Goal: Task Accomplishment & Management: Use online tool/utility

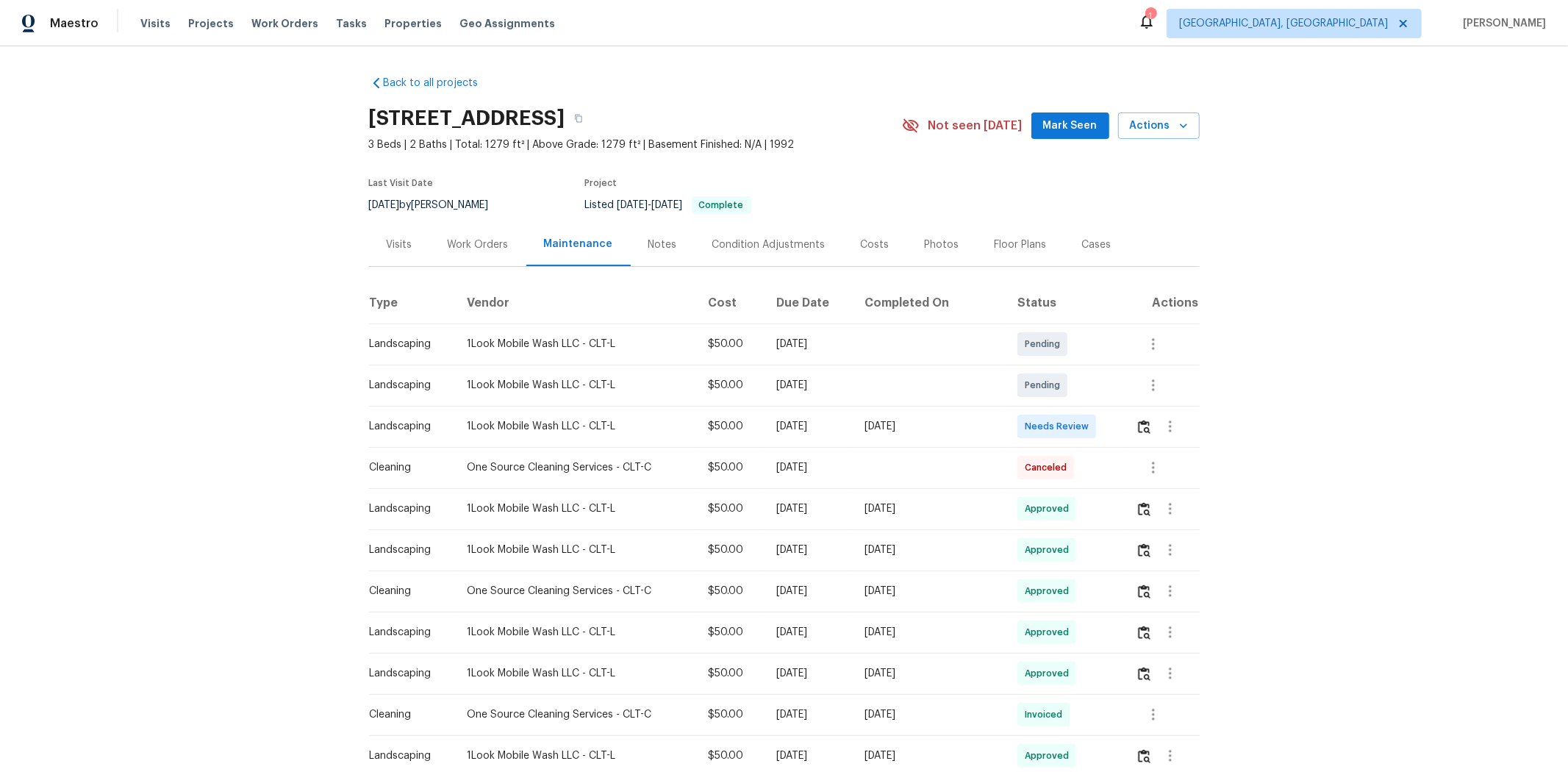
drag, startPoint x: 1129, startPoint y: 424, endPoint x: 1137, endPoint y: 423, distance: 8.1
click at [1114, 423] on td at bounding box center [1162, 426] width 75 height 41
click at [1114, 419] on td at bounding box center [1162, 426] width 75 height 41
click at [1114, 425] on img "button" at bounding box center [1145, 426] width 13 height 14
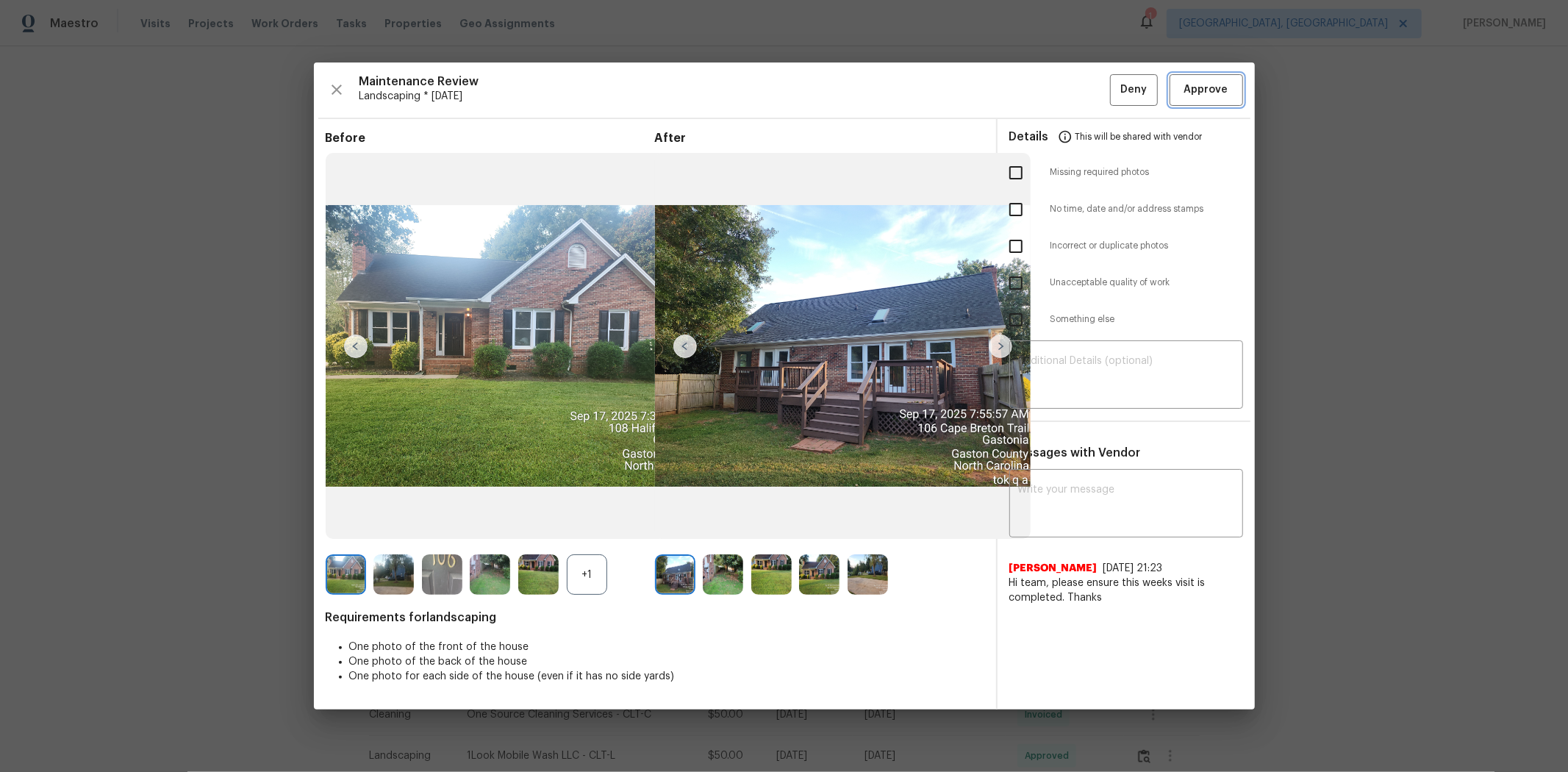
click at [1114, 99] on button "Approve" at bounding box center [1207, 89] width 74 height 32
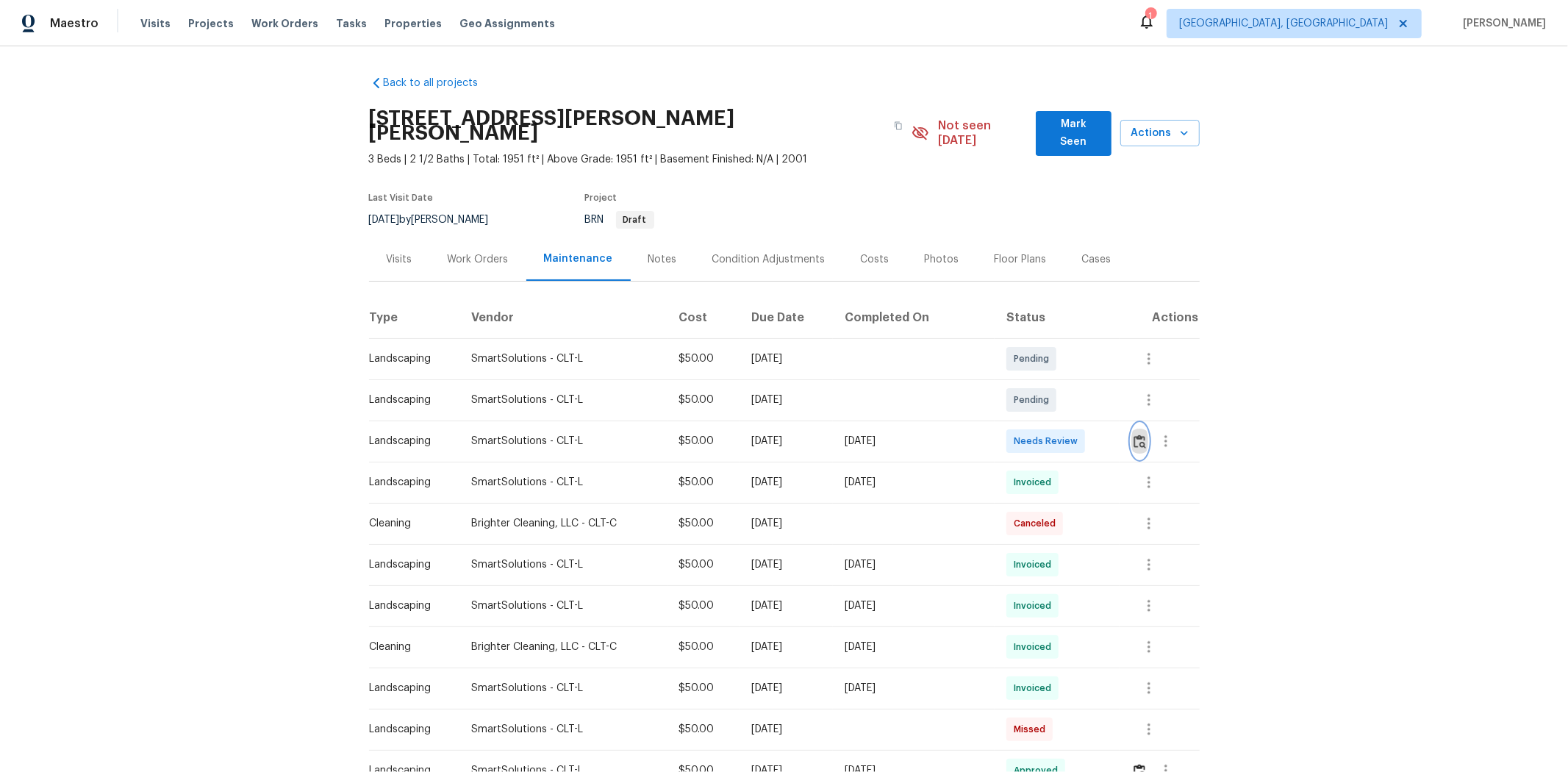
click at [1114, 434] on img "button" at bounding box center [1140, 441] width 13 height 14
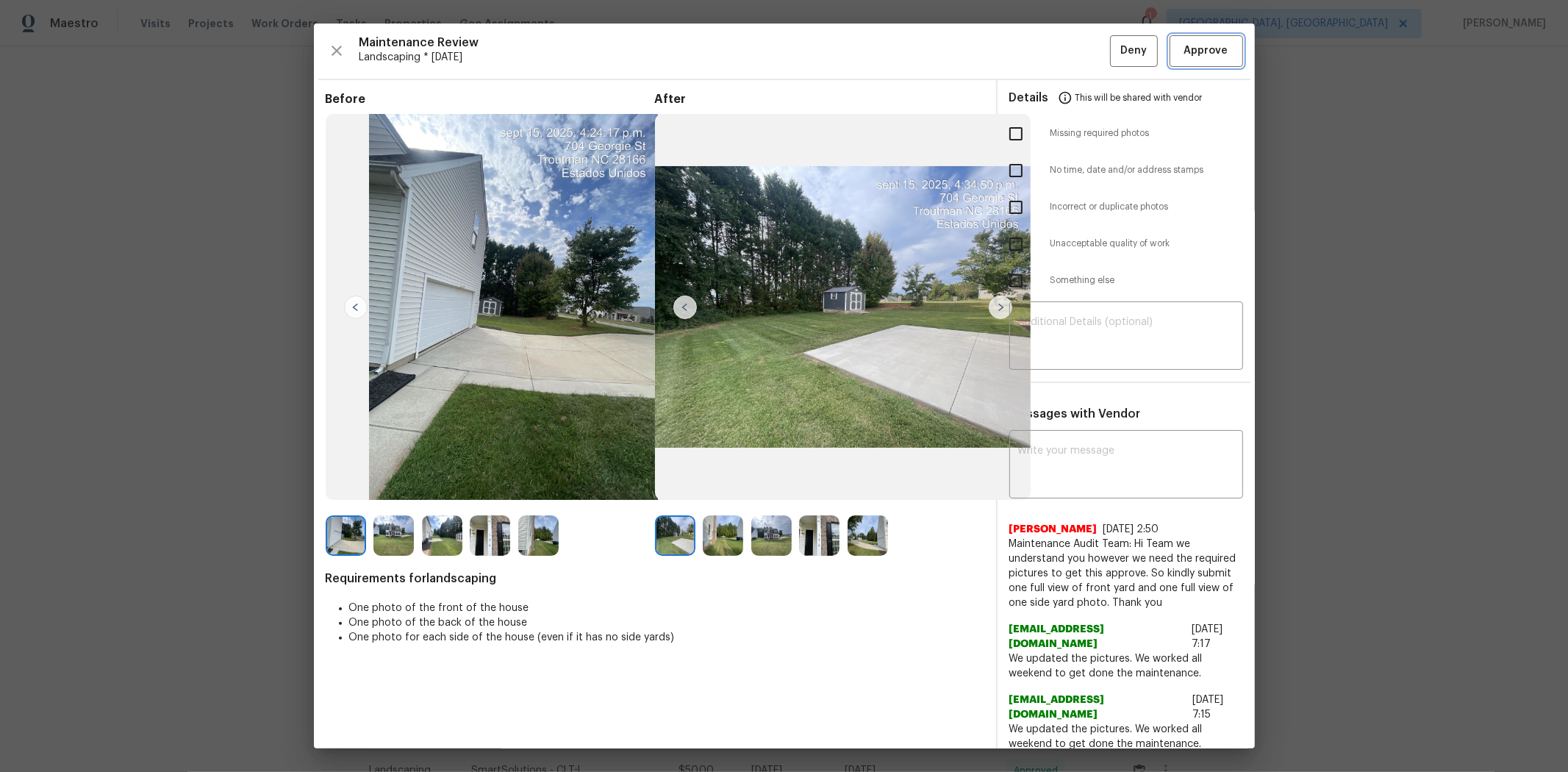
click at [1114, 57] on span "Approve" at bounding box center [1207, 51] width 44 height 18
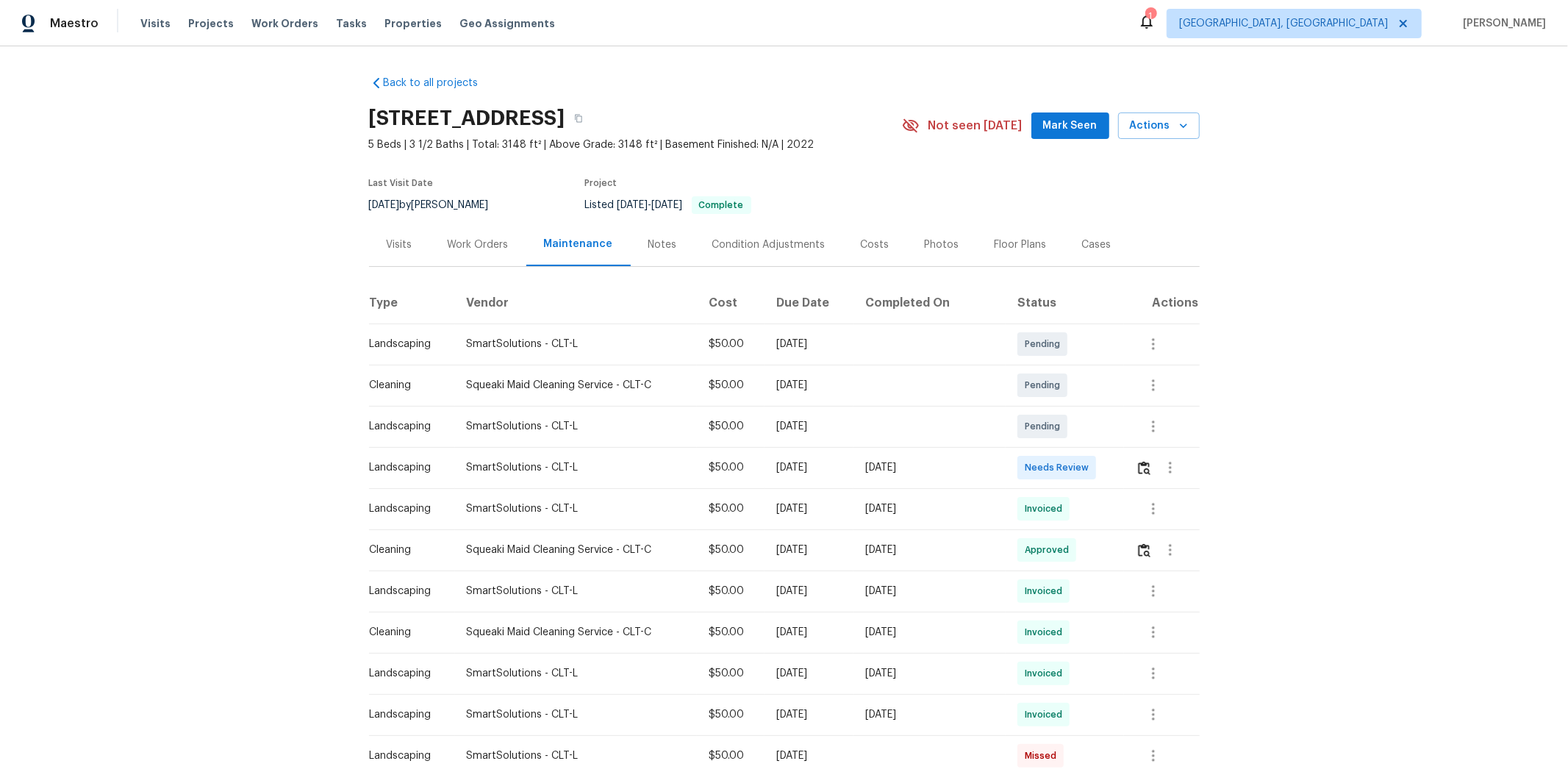
click at [1114, 475] on td at bounding box center [1162, 467] width 75 height 41
click at [1114, 475] on button "button" at bounding box center [1145, 467] width 17 height 36
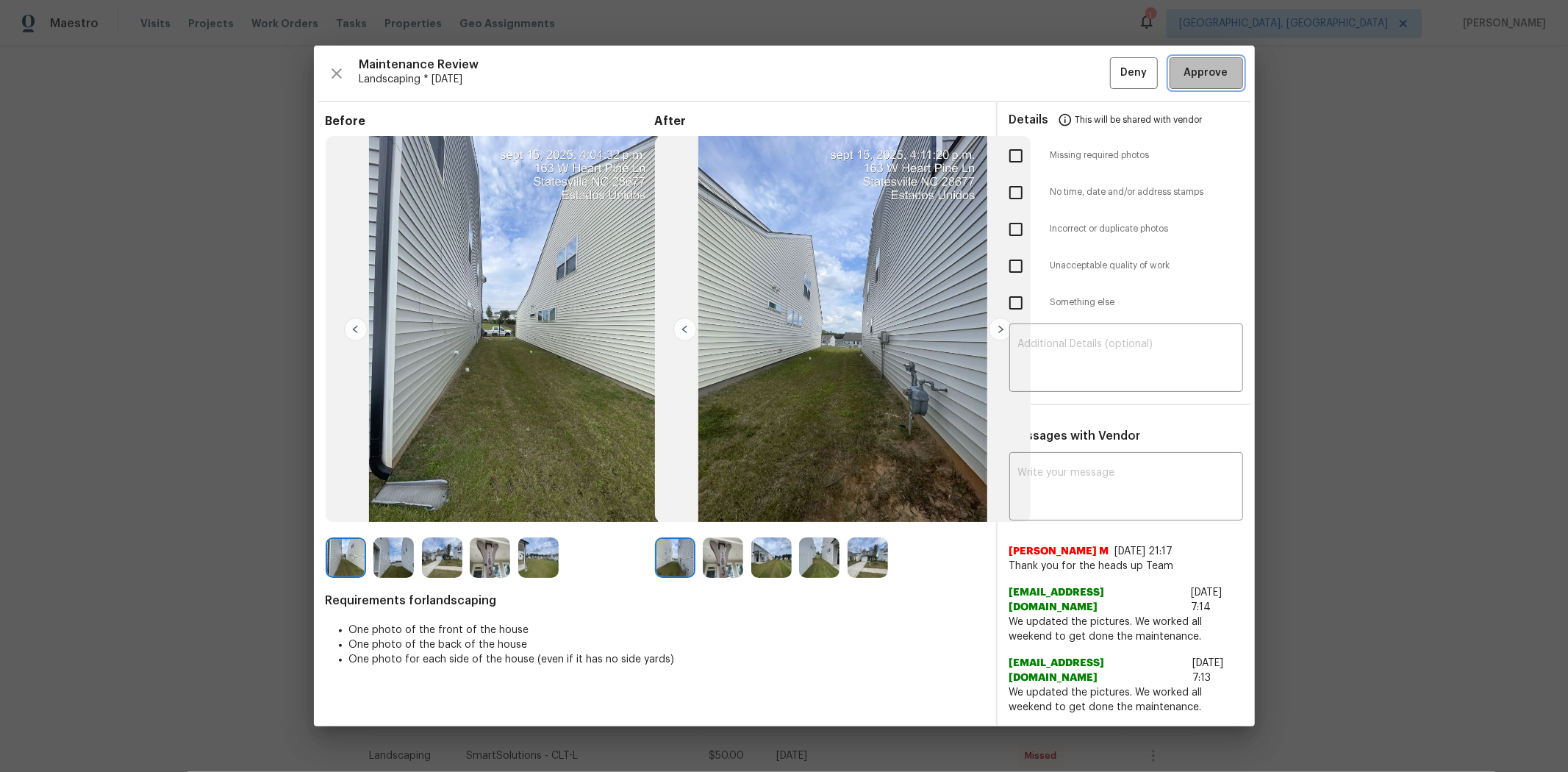
drag, startPoint x: 1196, startPoint y: 81, endPoint x: 1190, endPoint y: 87, distance: 8.5
click at [1114, 81] on span "Approve" at bounding box center [1207, 73] width 44 height 18
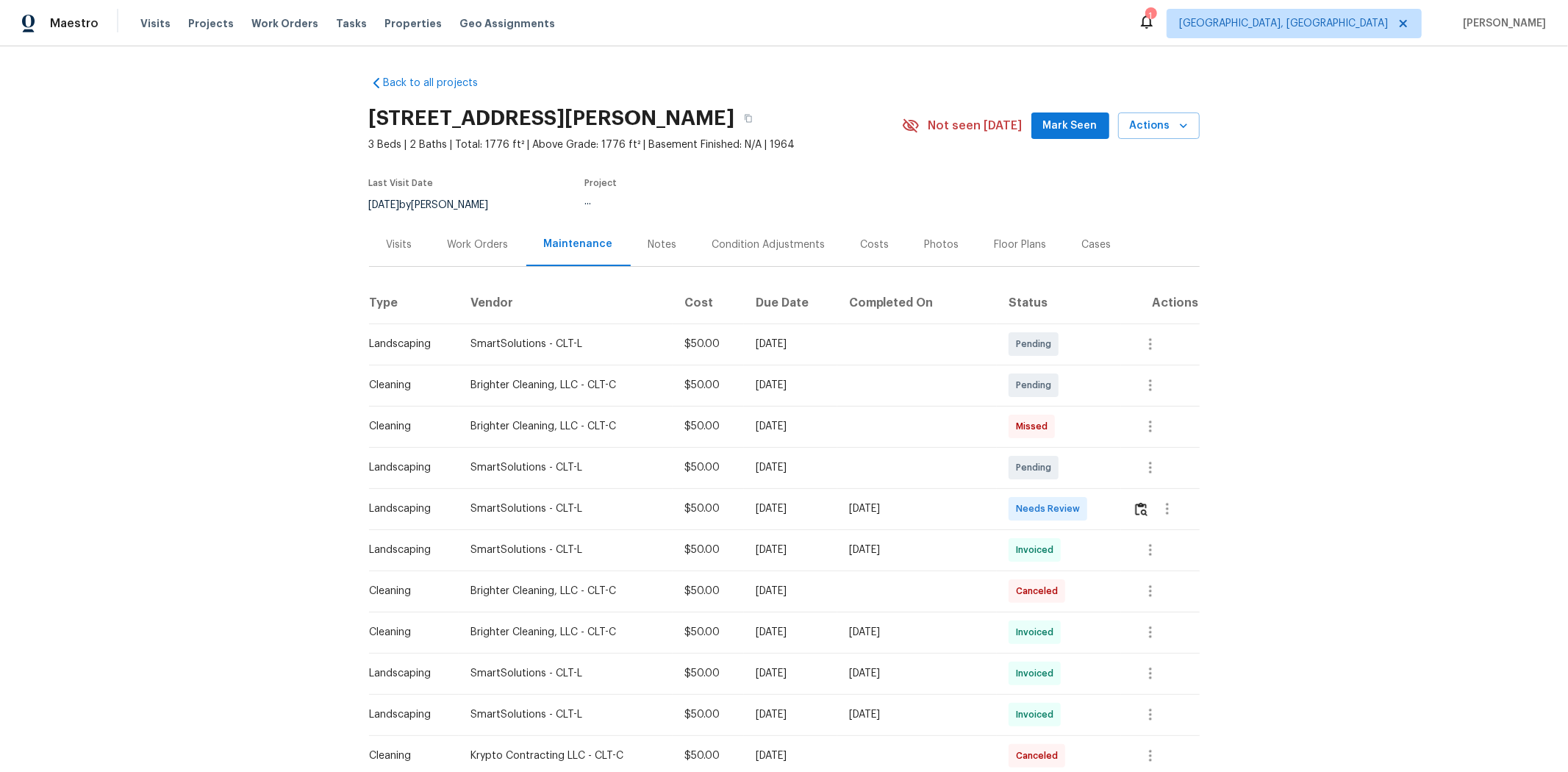
click at [1114, 507] on td at bounding box center [1161, 508] width 78 height 41
click at [1114, 508] on img "button" at bounding box center [1142, 508] width 13 height 14
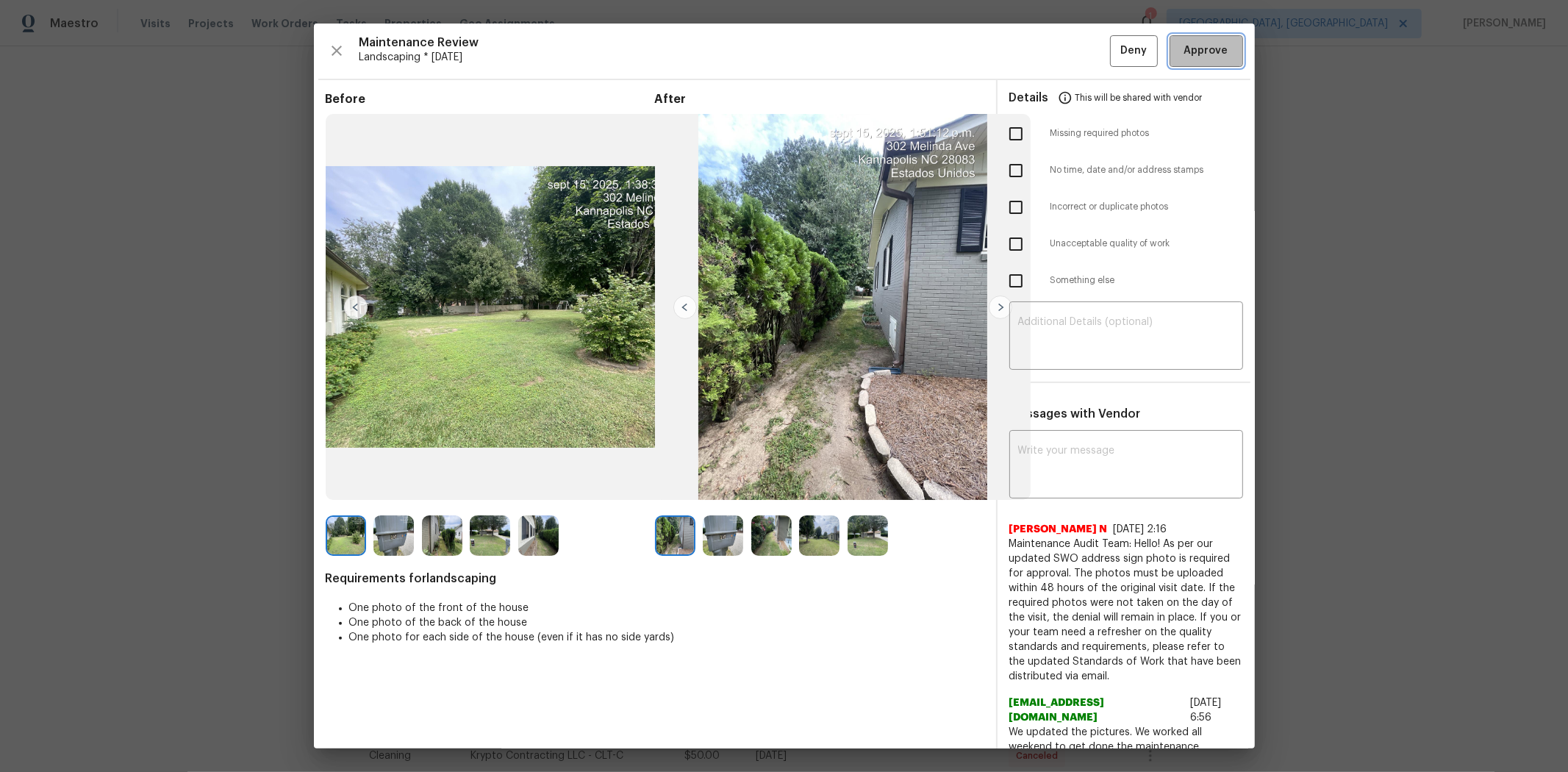
click at [1114, 39] on button "Approve" at bounding box center [1207, 51] width 74 height 32
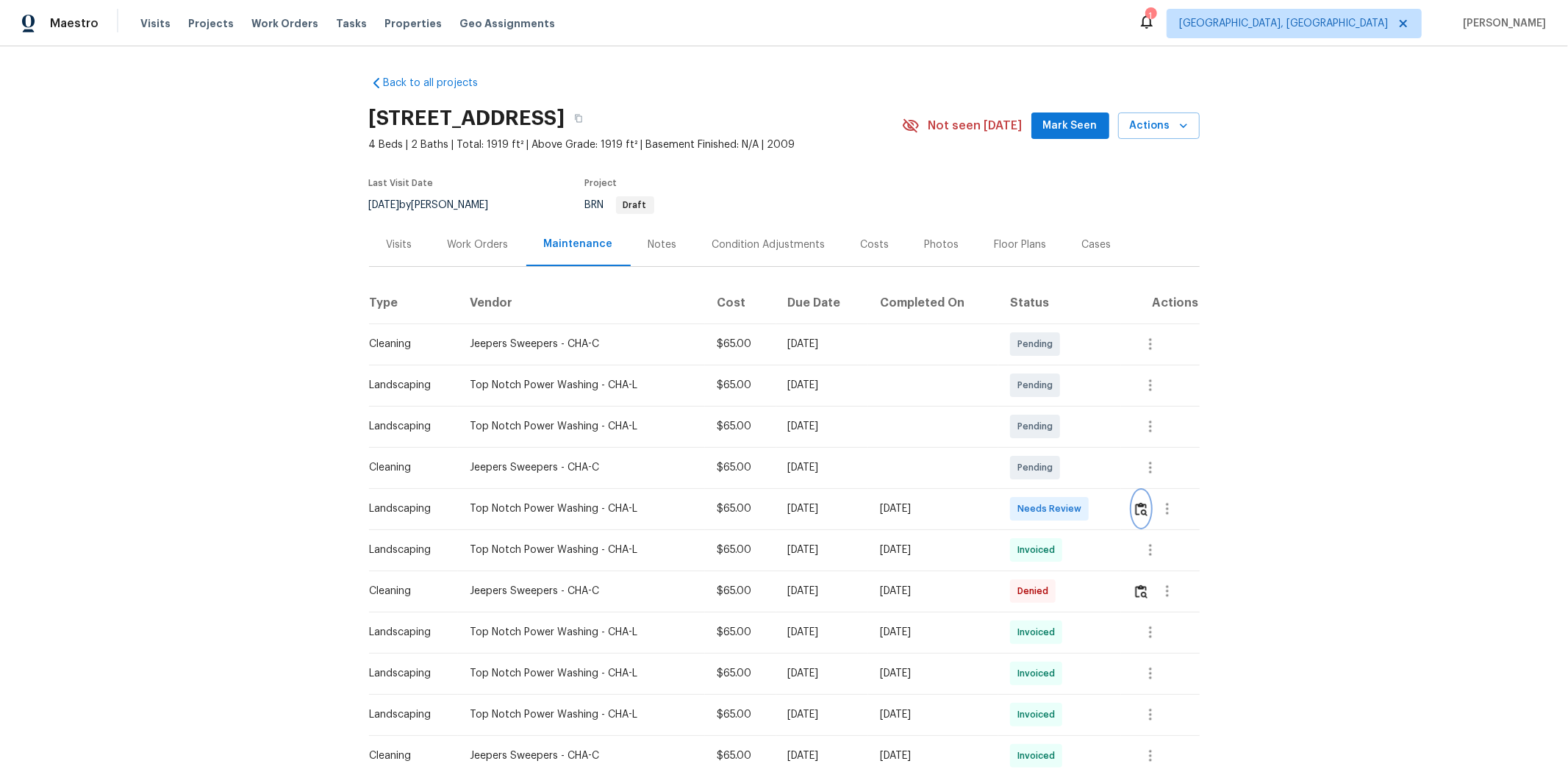
click at [1114, 509] on img "button" at bounding box center [1142, 508] width 13 height 14
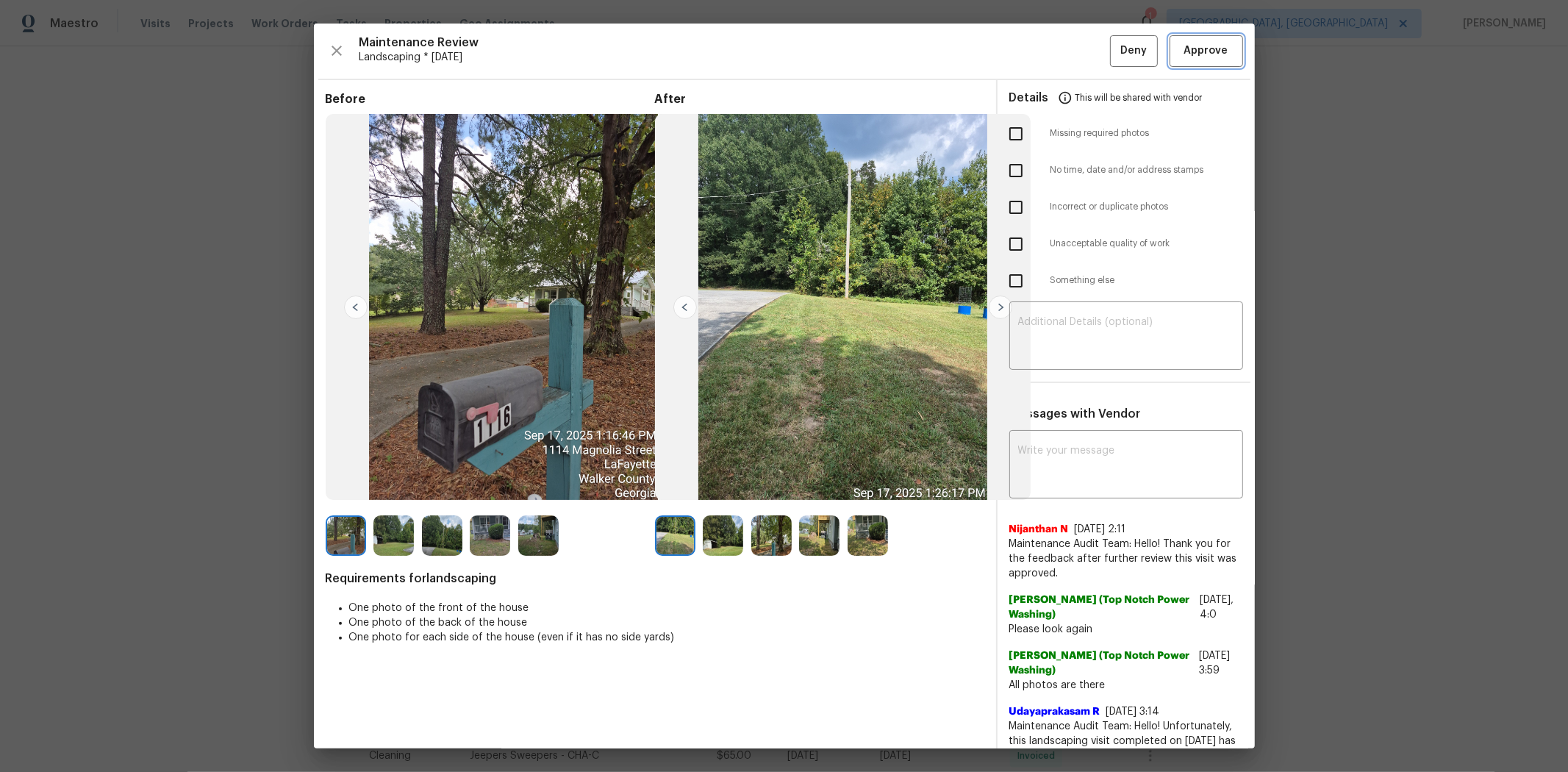
click at [1114, 57] on span "Approve" at bounding box center [1207, 51] width 44 height 18
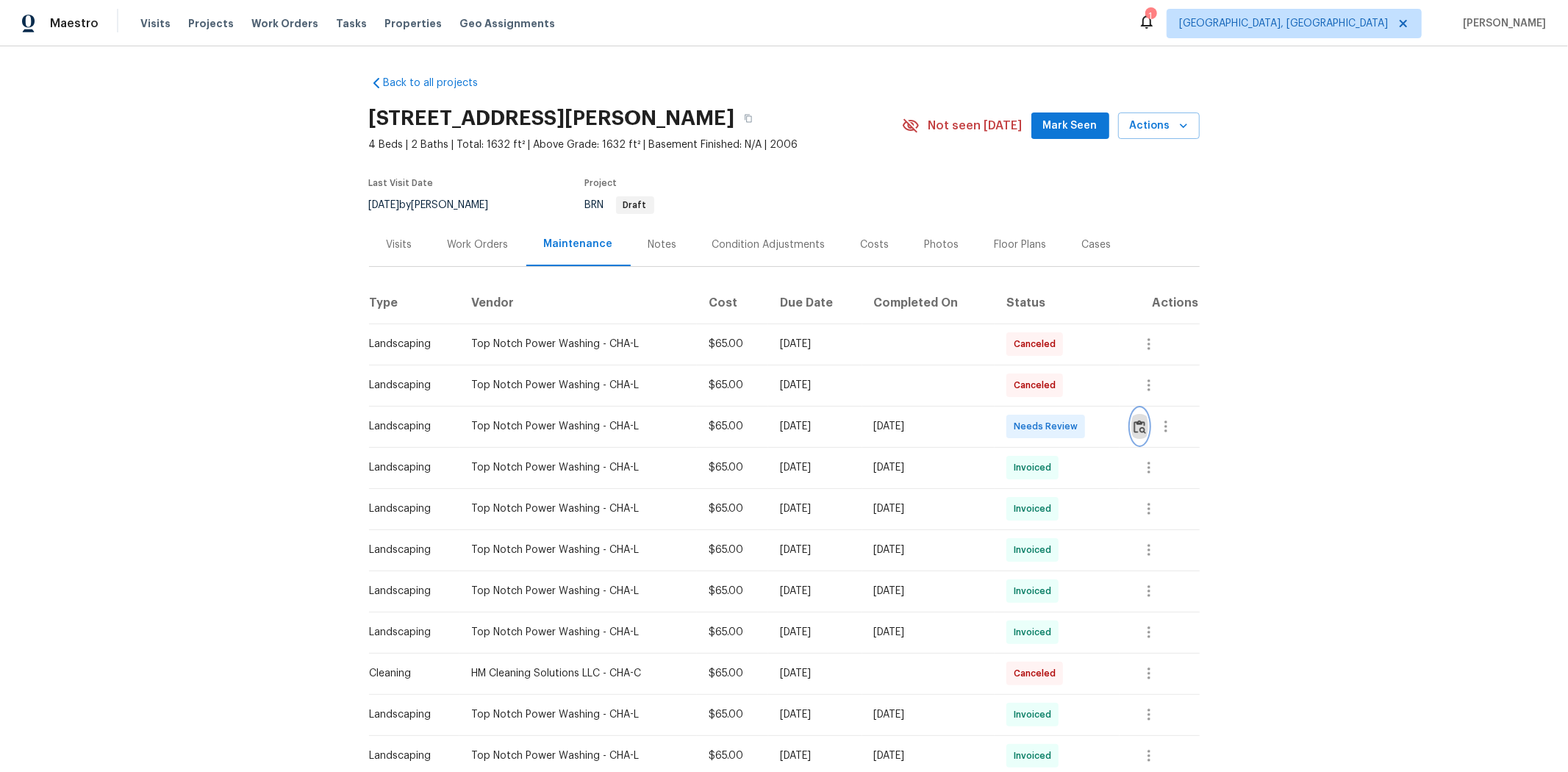
click at [1114, 423] on img "button" at bounding box center [1140, 426] width 13 height 14
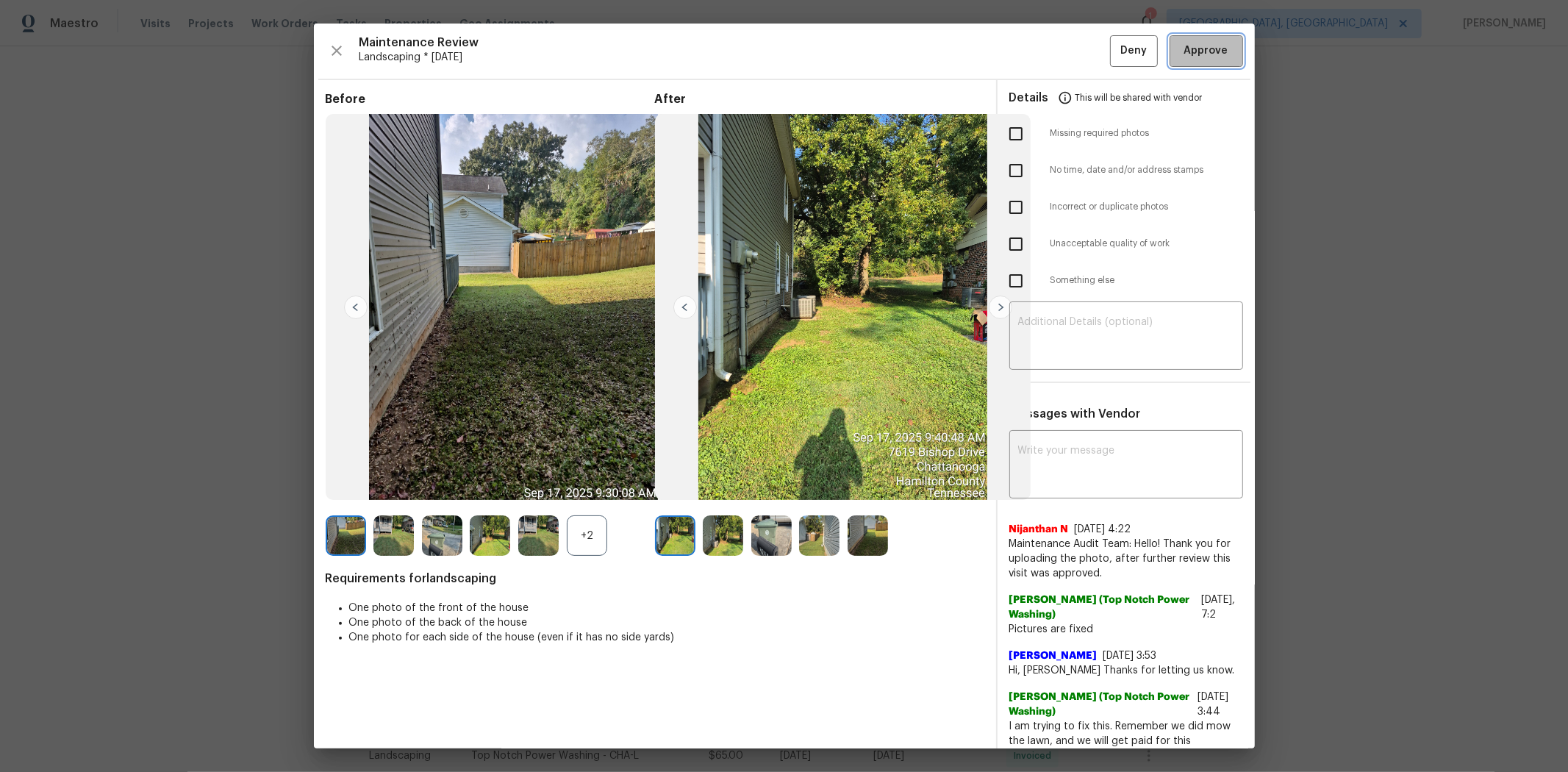
click at [1114, 42] on span "Approve" at bounding box center [1207, 51] width 44 height 18
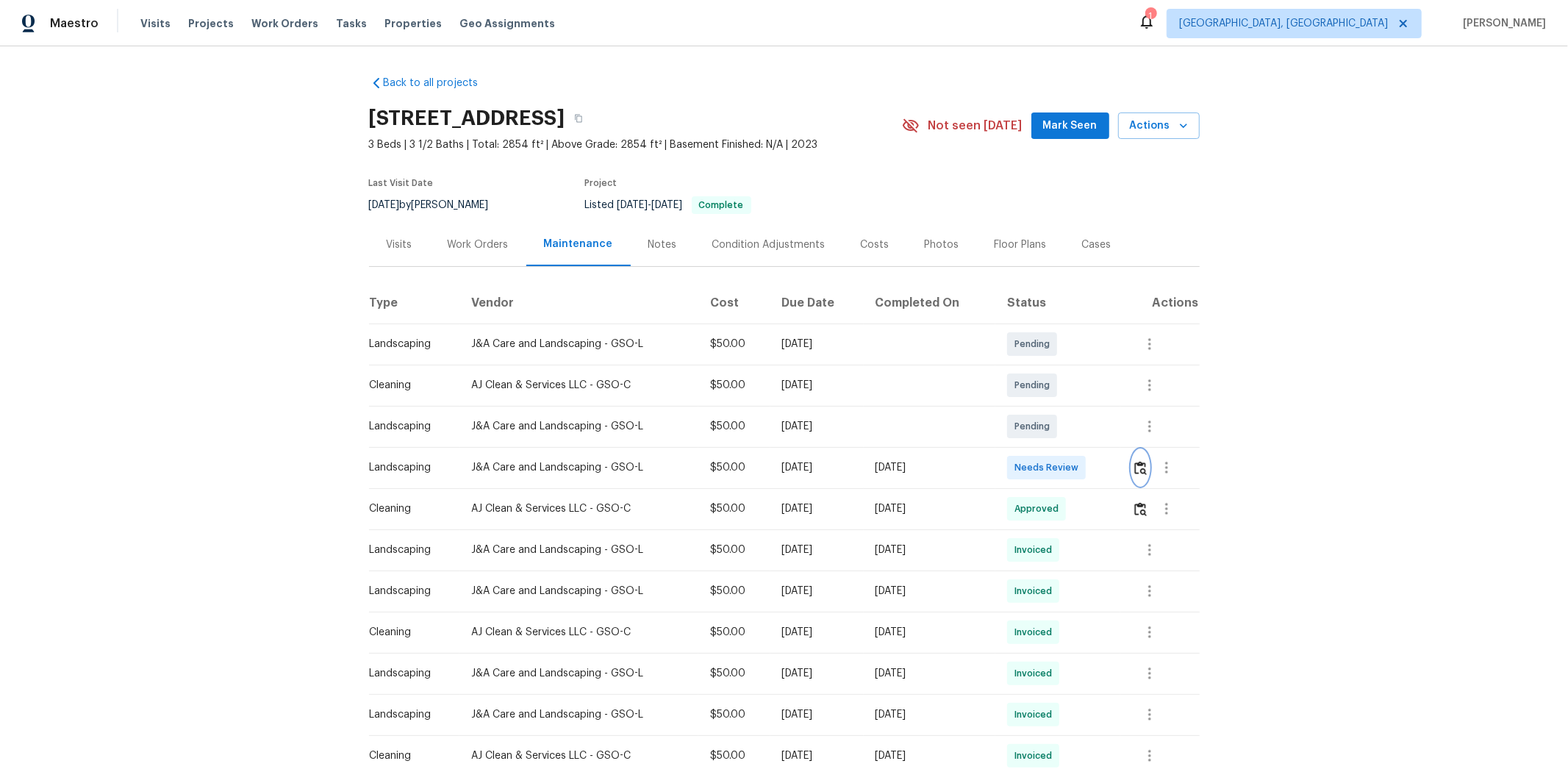
click at [1114, 464] on img "button" at bounding box center [1141, 467] width 13 height 14
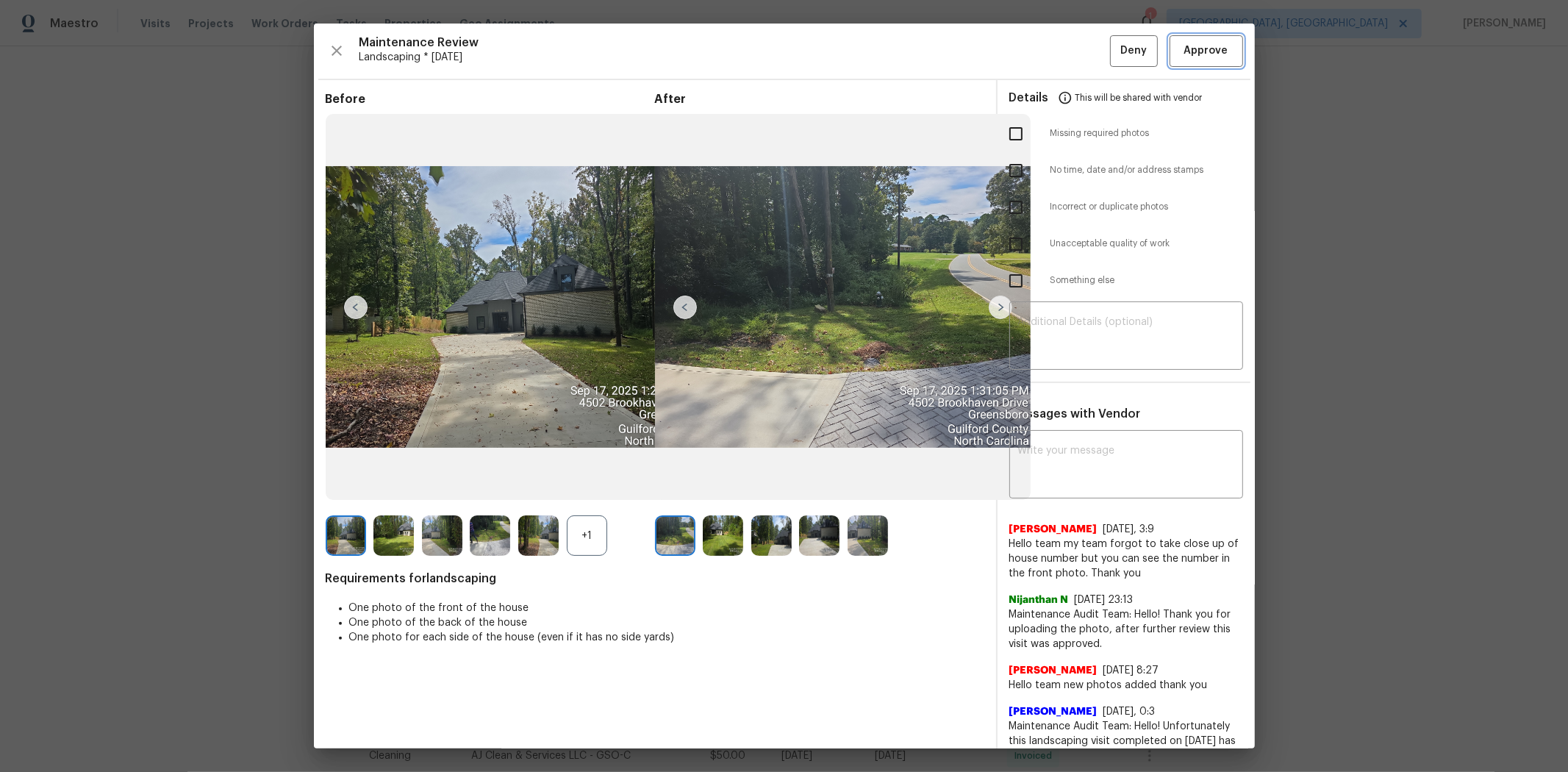
drag, startPoint x: 1201, startPoint y: 62, endPoint x: 1207, endPoint y: 85, distance: 23.8
click at [1114, 61] on button "Approve" at bounding box center [1207, 51] width 74 height 32
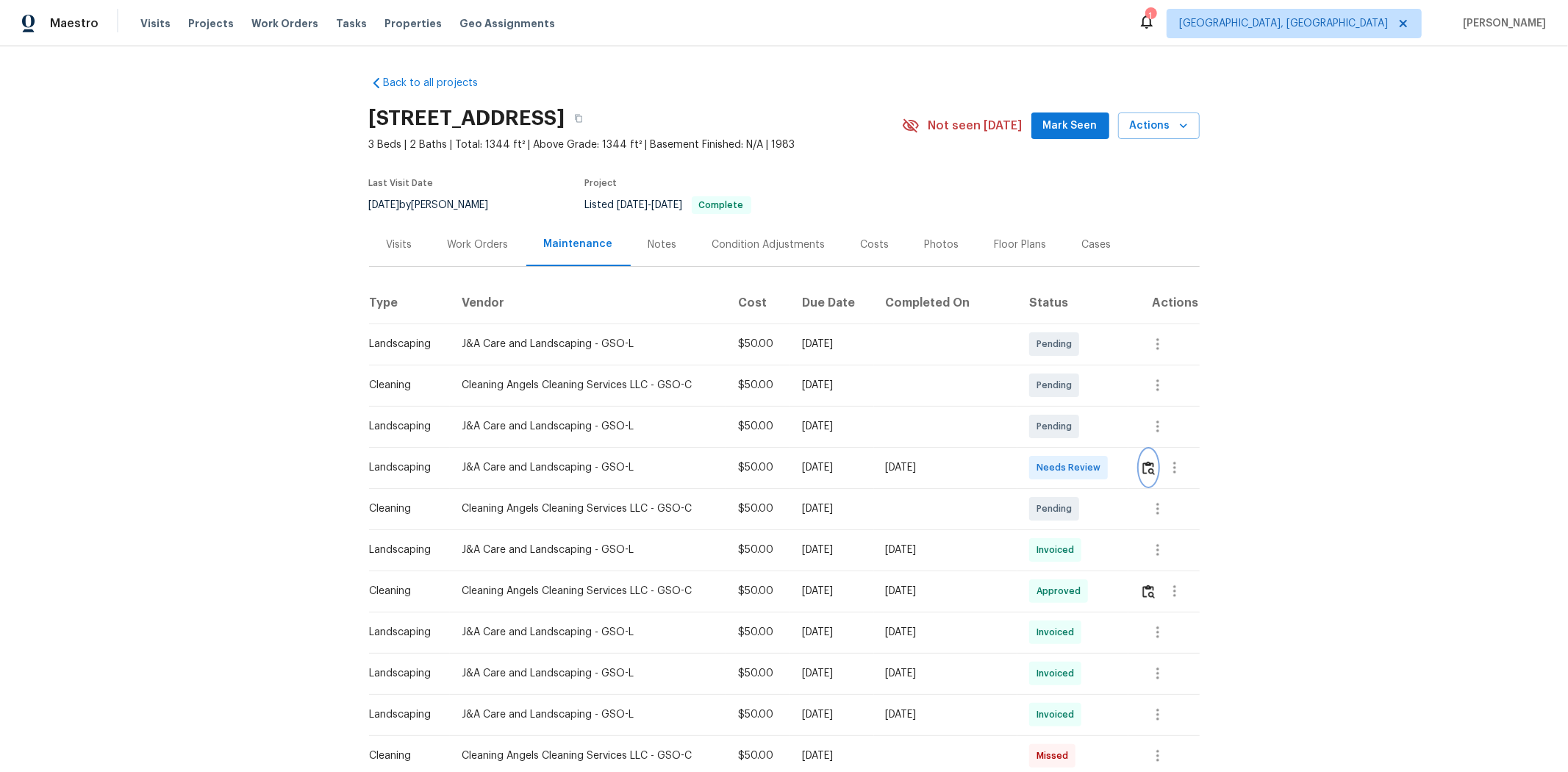
click at [1114, 473] on img "button" at bounding box center [1149, 467] width 13 height 14
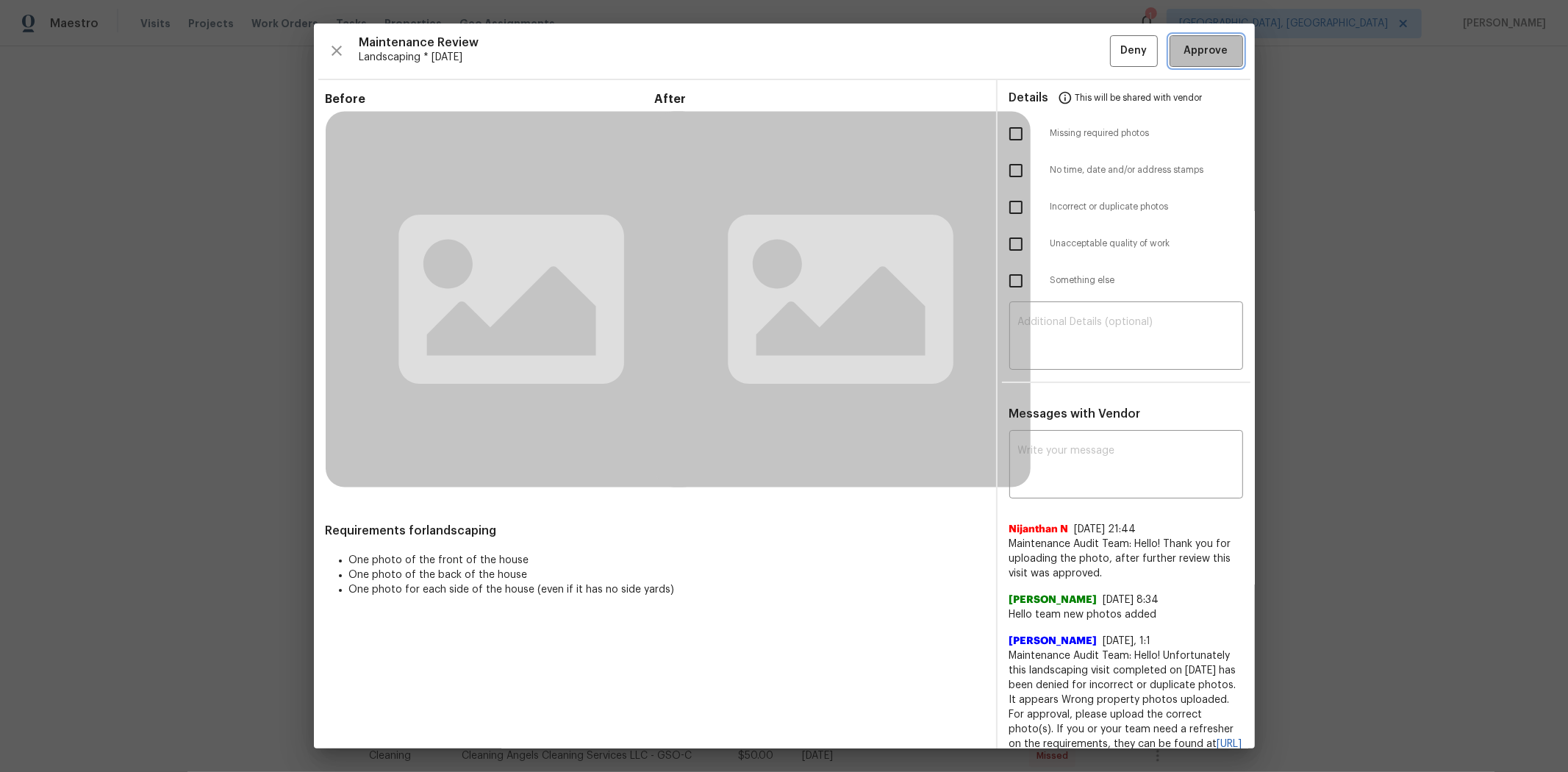
click at [1114, 64] on button "Approve" at bounding box center [1207, 51] width 74 height 32
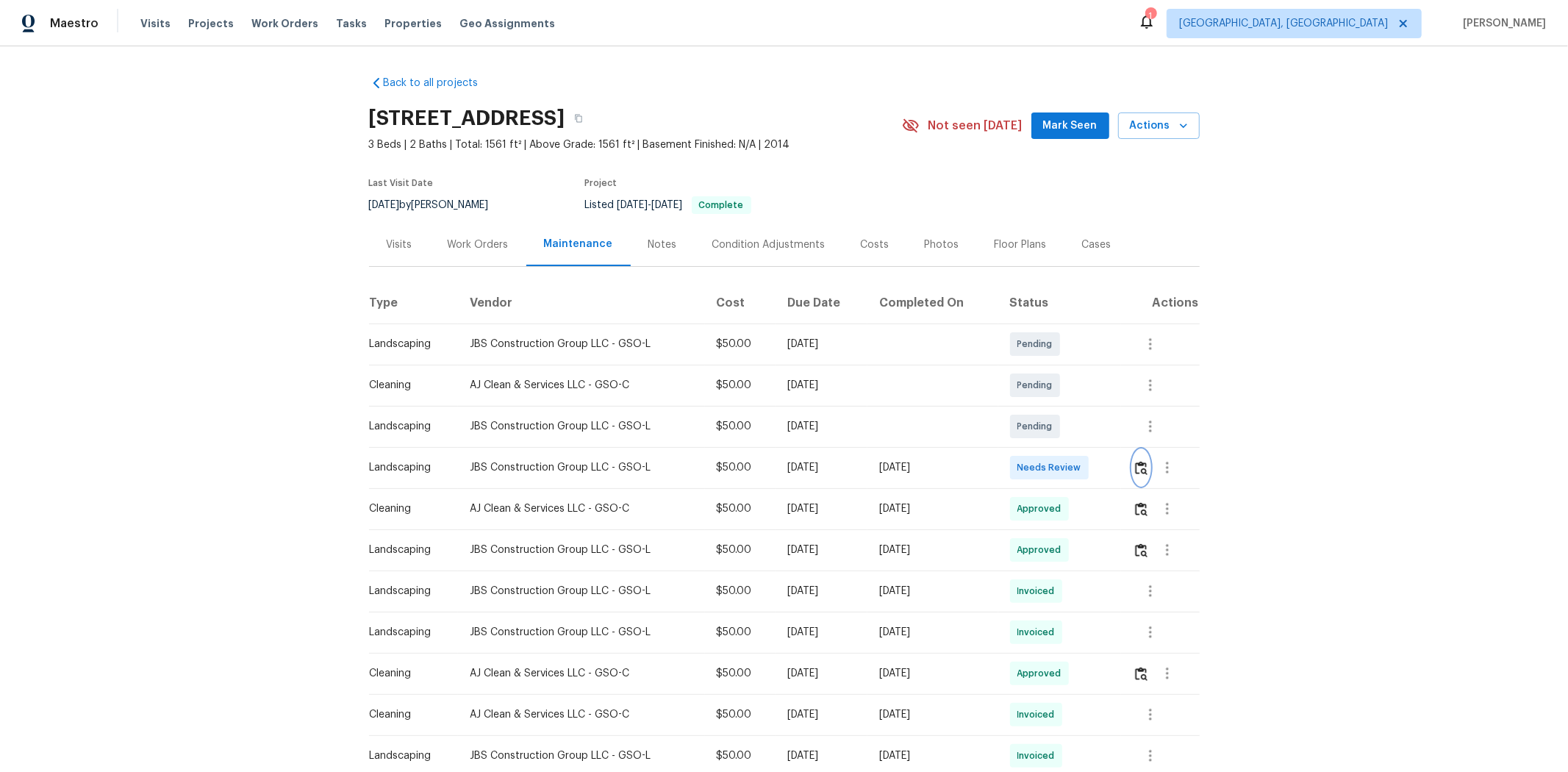
click at [1114, 475] on img "button" at bounding box center [1142, 467] width 13 height 14
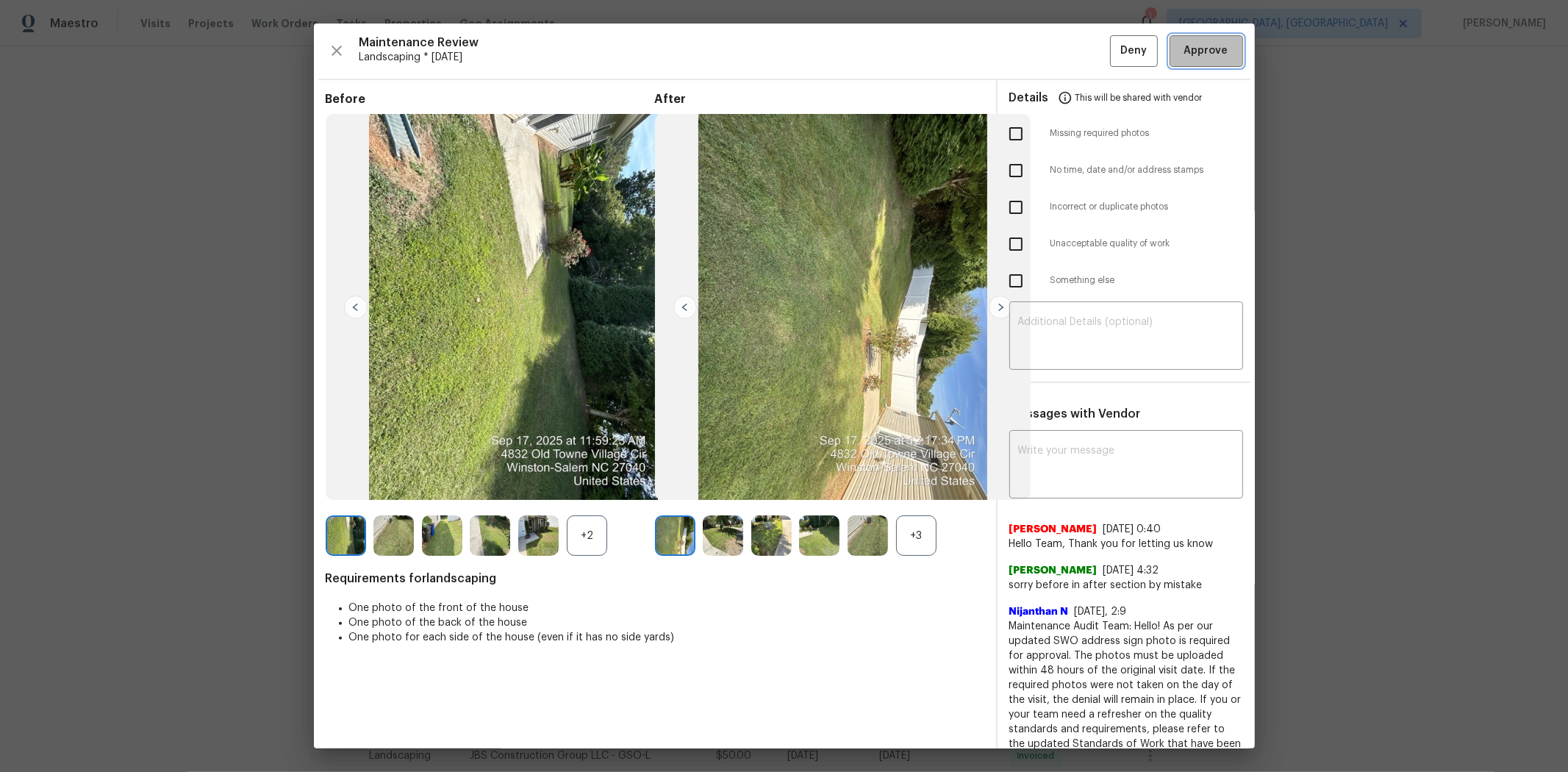
click at [1114, 64] on button "Approve" at bounding box center [1207, 51] width 74 height 32
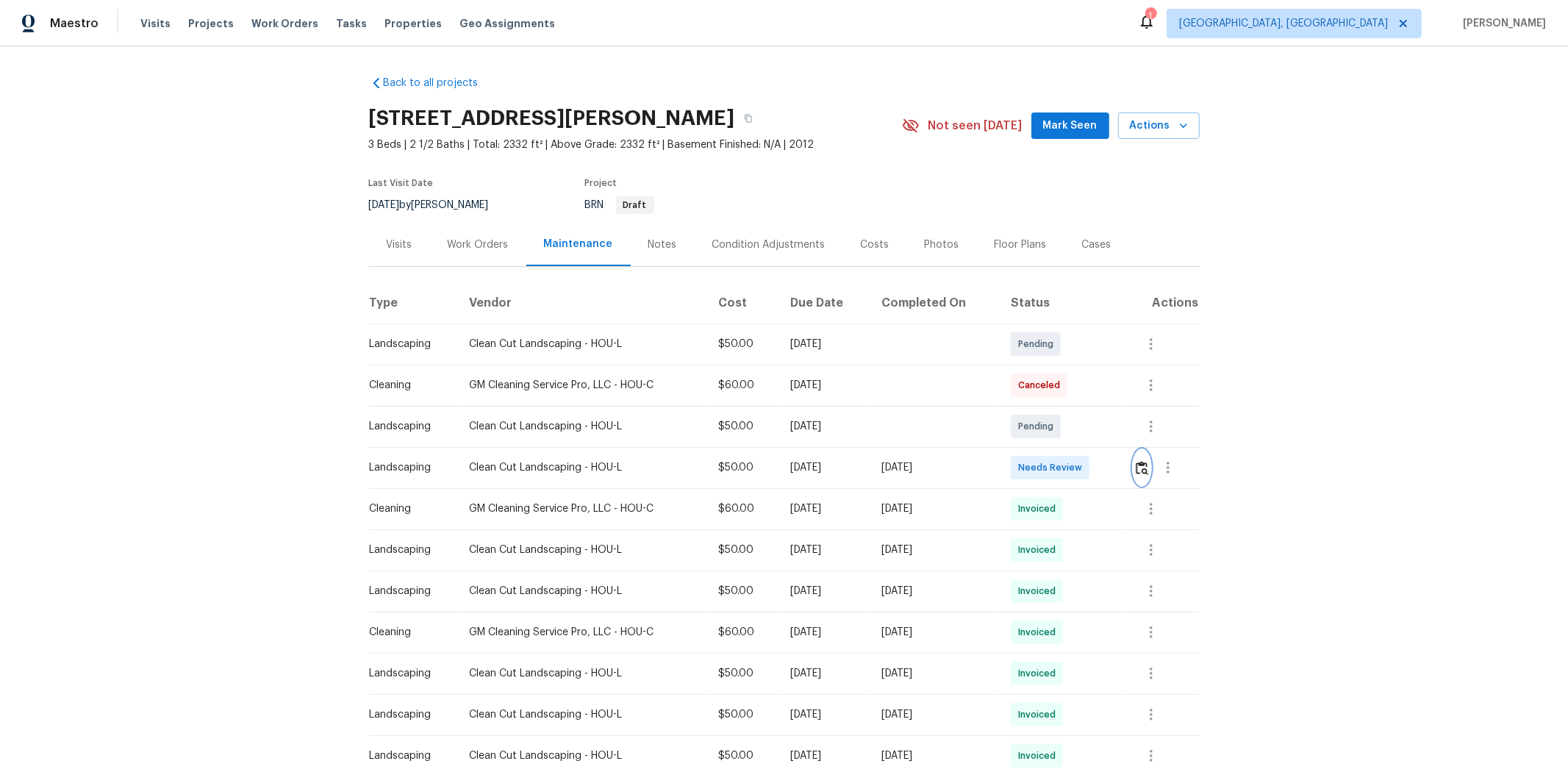
click at [1114, 467] on img "button" at bounding box center [1143, 467] width 13 height 14
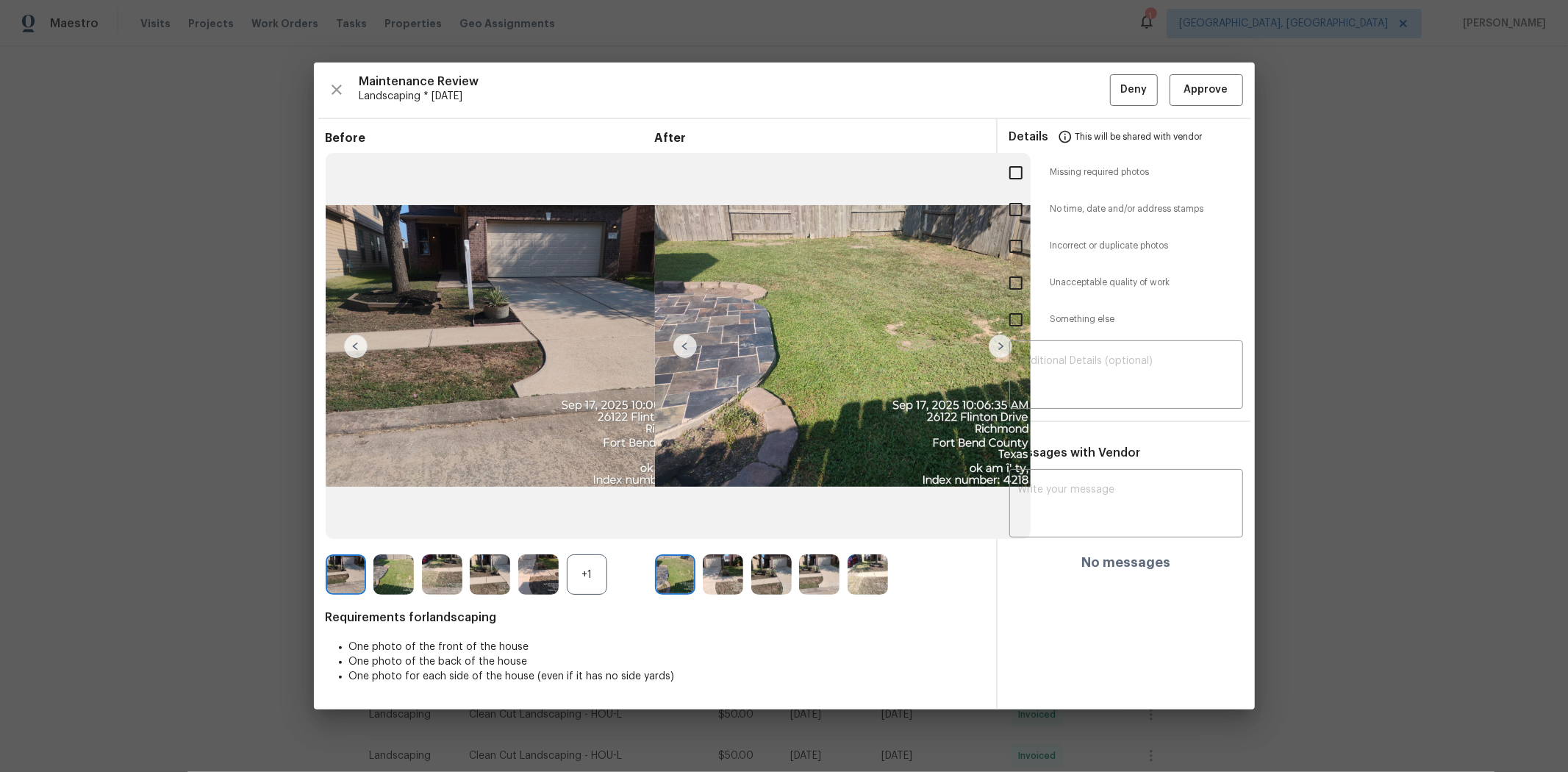
click at [1114, 120] on div "Details This will be shared with vendor" at bounding box center [1126, 137] width 234 height 36
click at [1114, 100] on button "Approve" at bounding box center [1207, 89] width 74 height 32
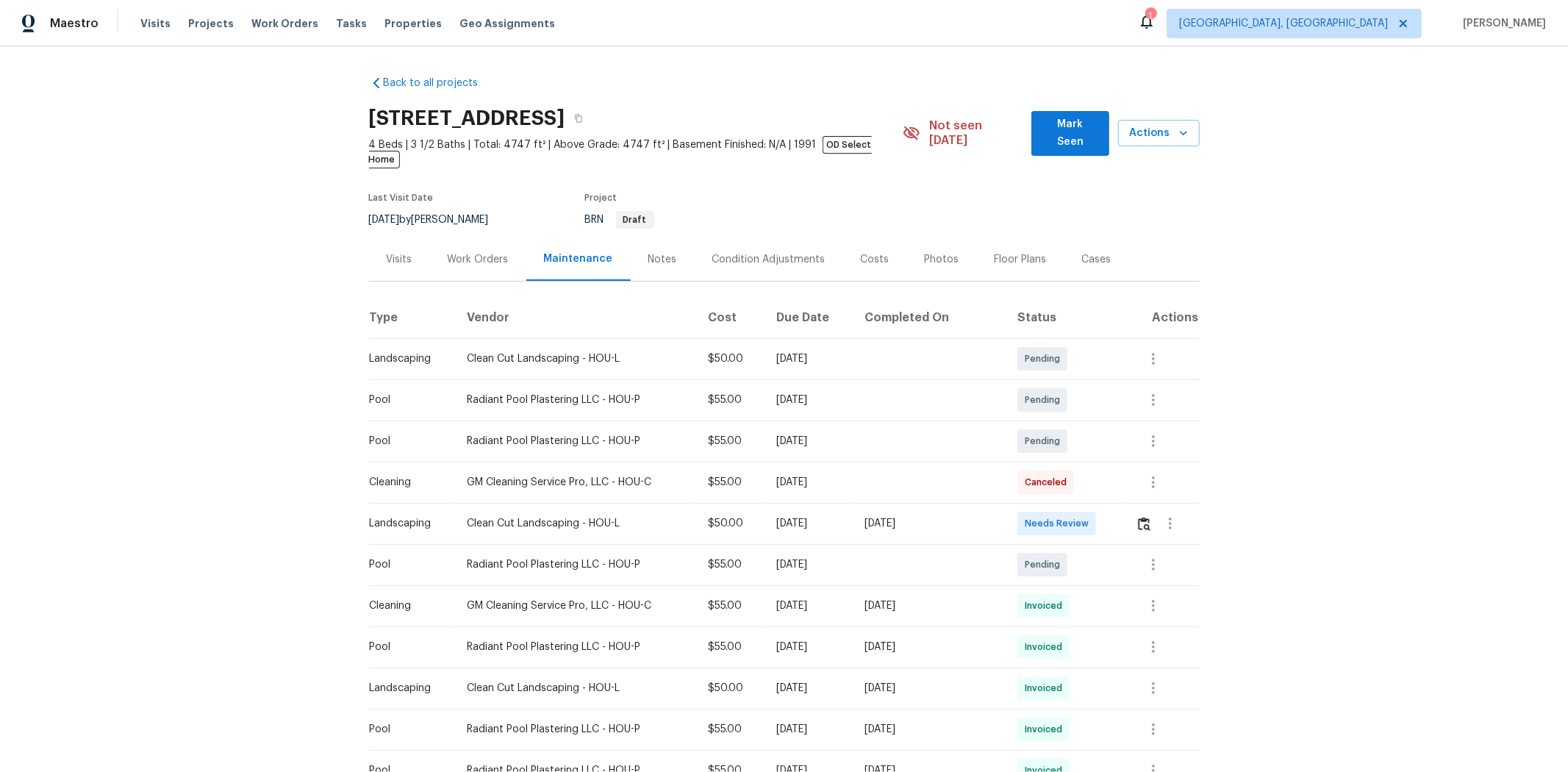
click at [1114, 515] on td at bounding box center [1162, 523] width 75 height 41
click at [1114, 512] on button "button" at bounding box center [1145, 523] width 17 height 36
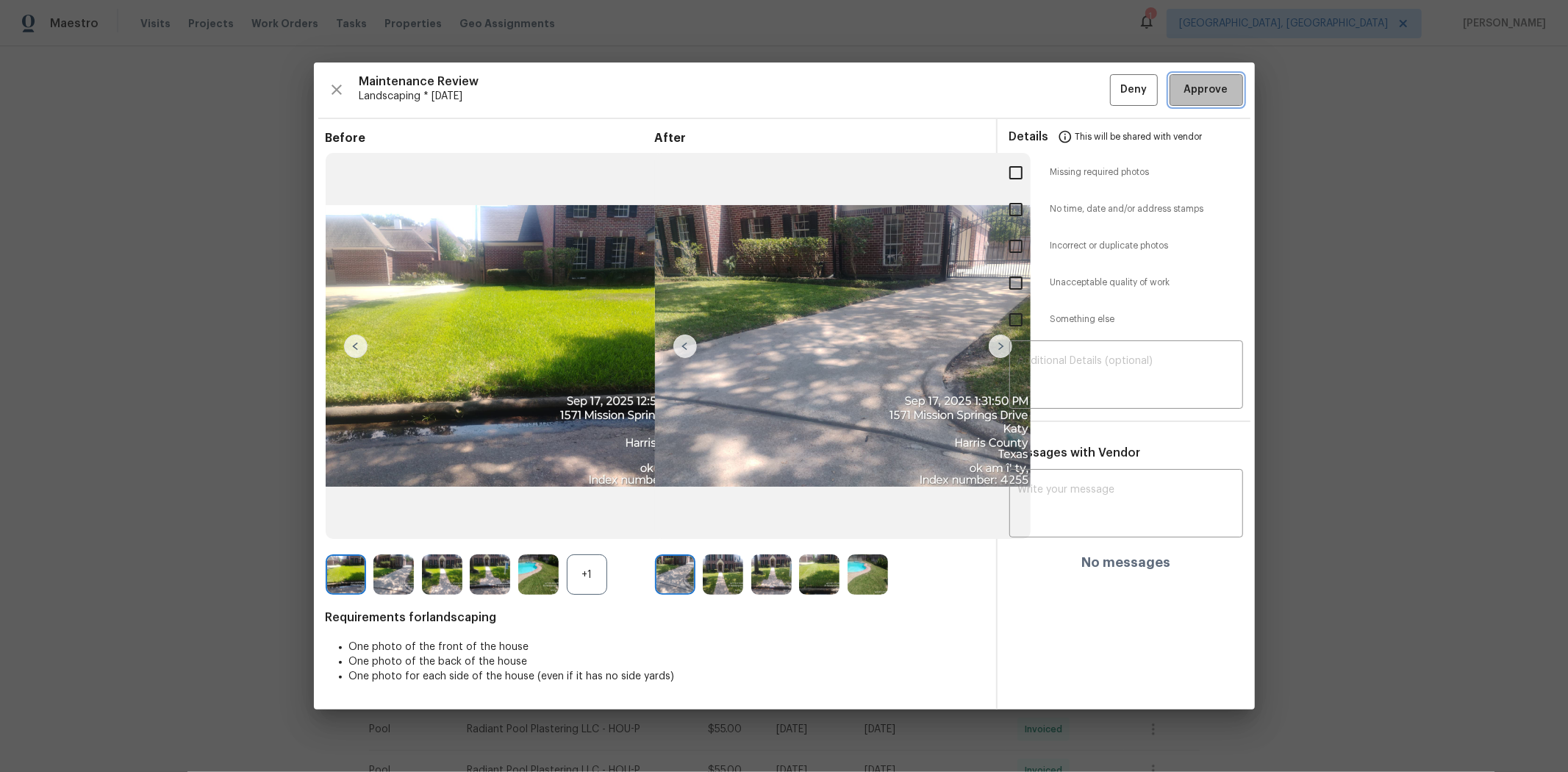
click at [1114, 89] on span "Approve" at bounding box center [1207, 90] width 44 height 18
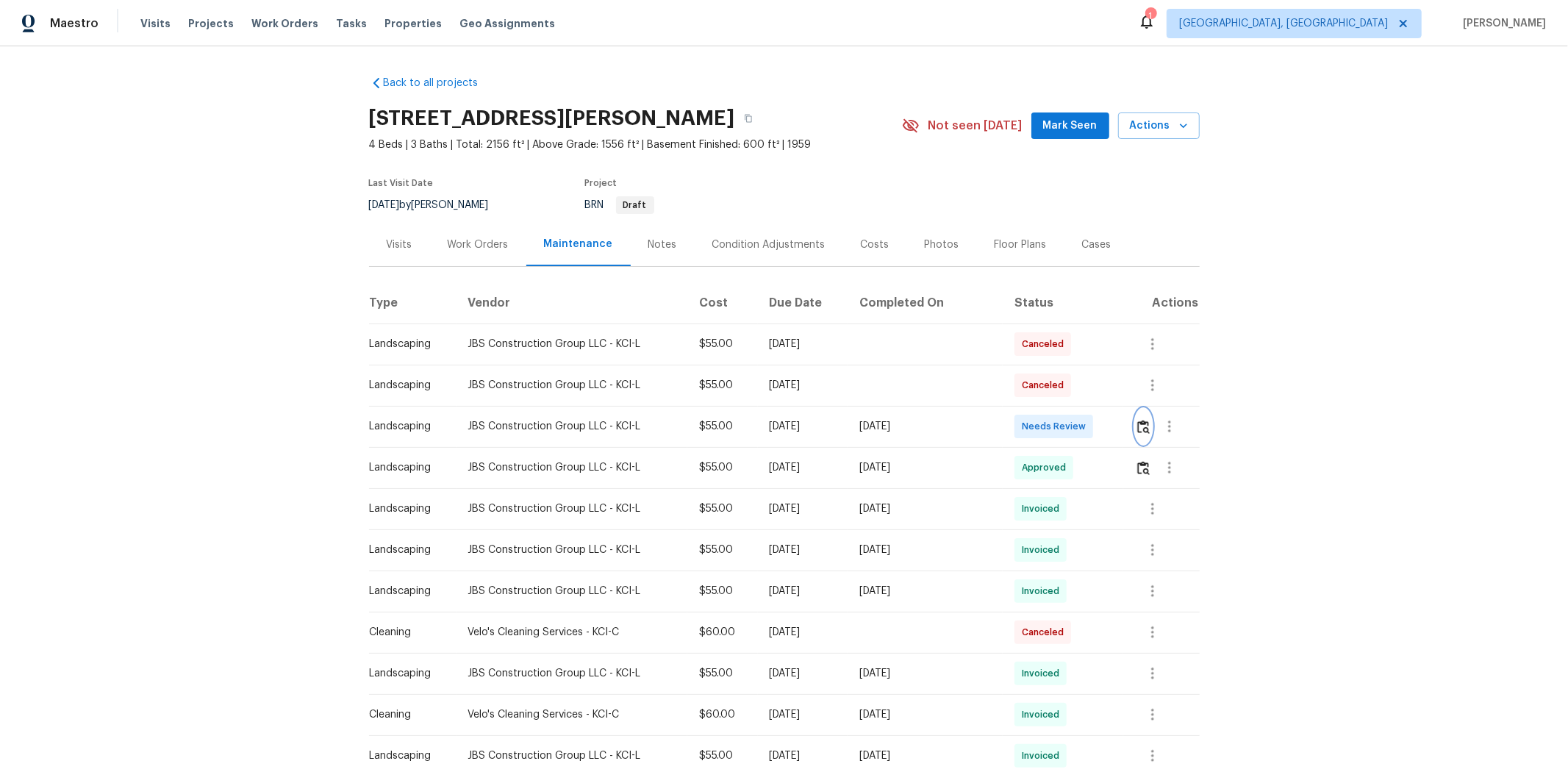
click at [1114, 428] on img "button" at bounding box center [1144, 426] width 13 height 14
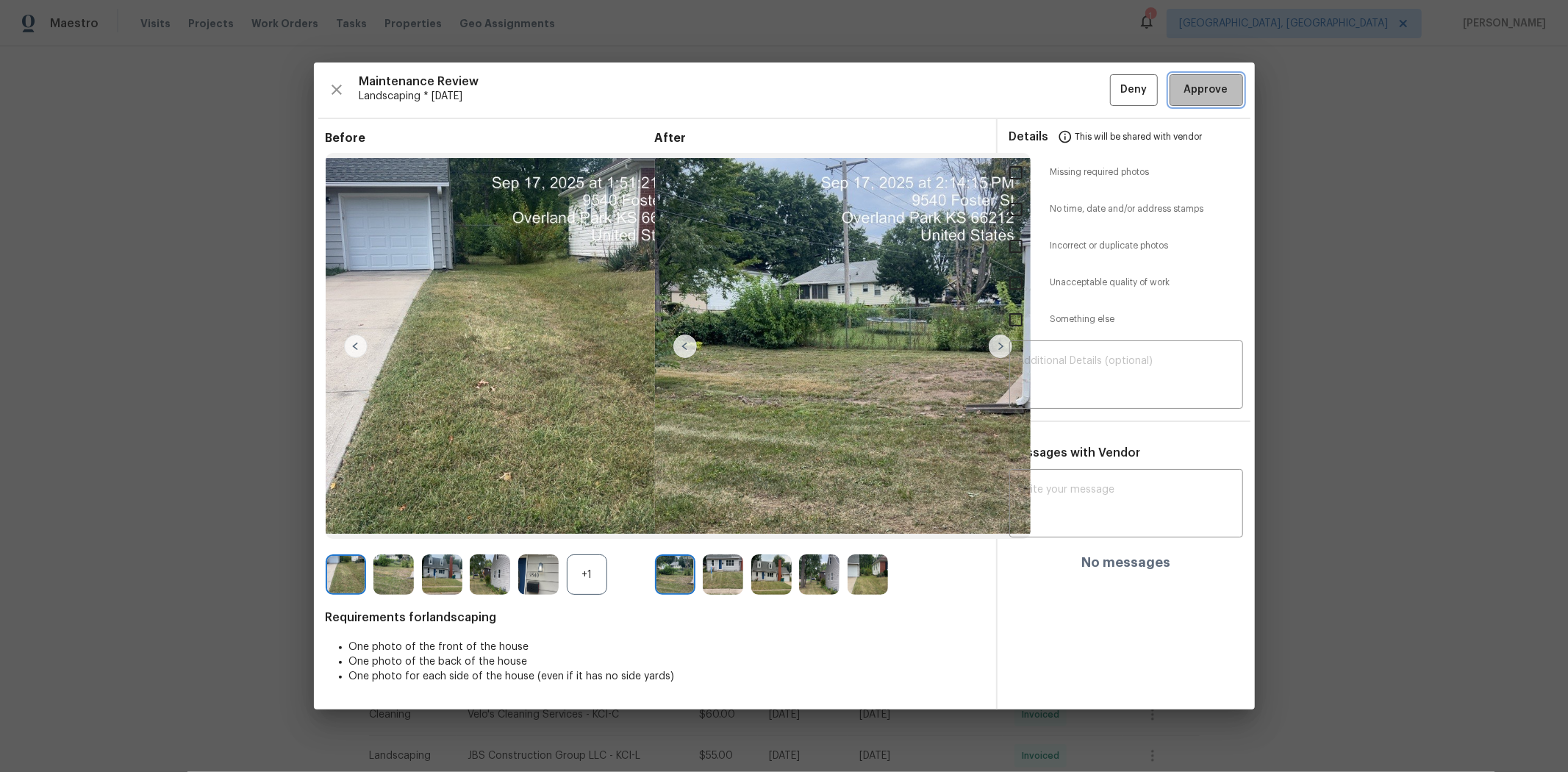
click at [1114, 89] on span "Approve" at bounding box center [1207, 90] width 44 height 18
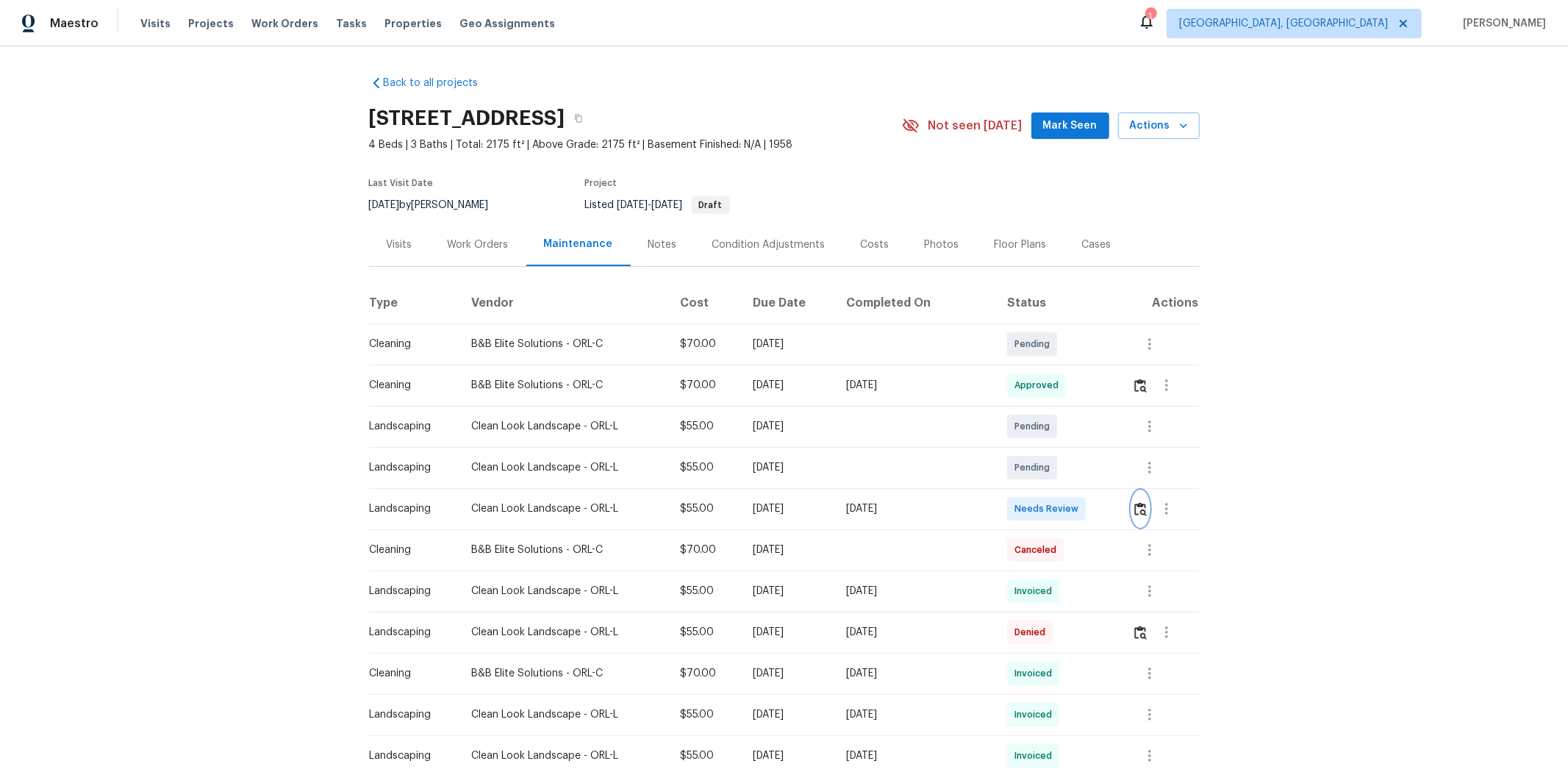
click at [1114, 512] on img "button" at bounding box center [1141, 508] width 13 height 14
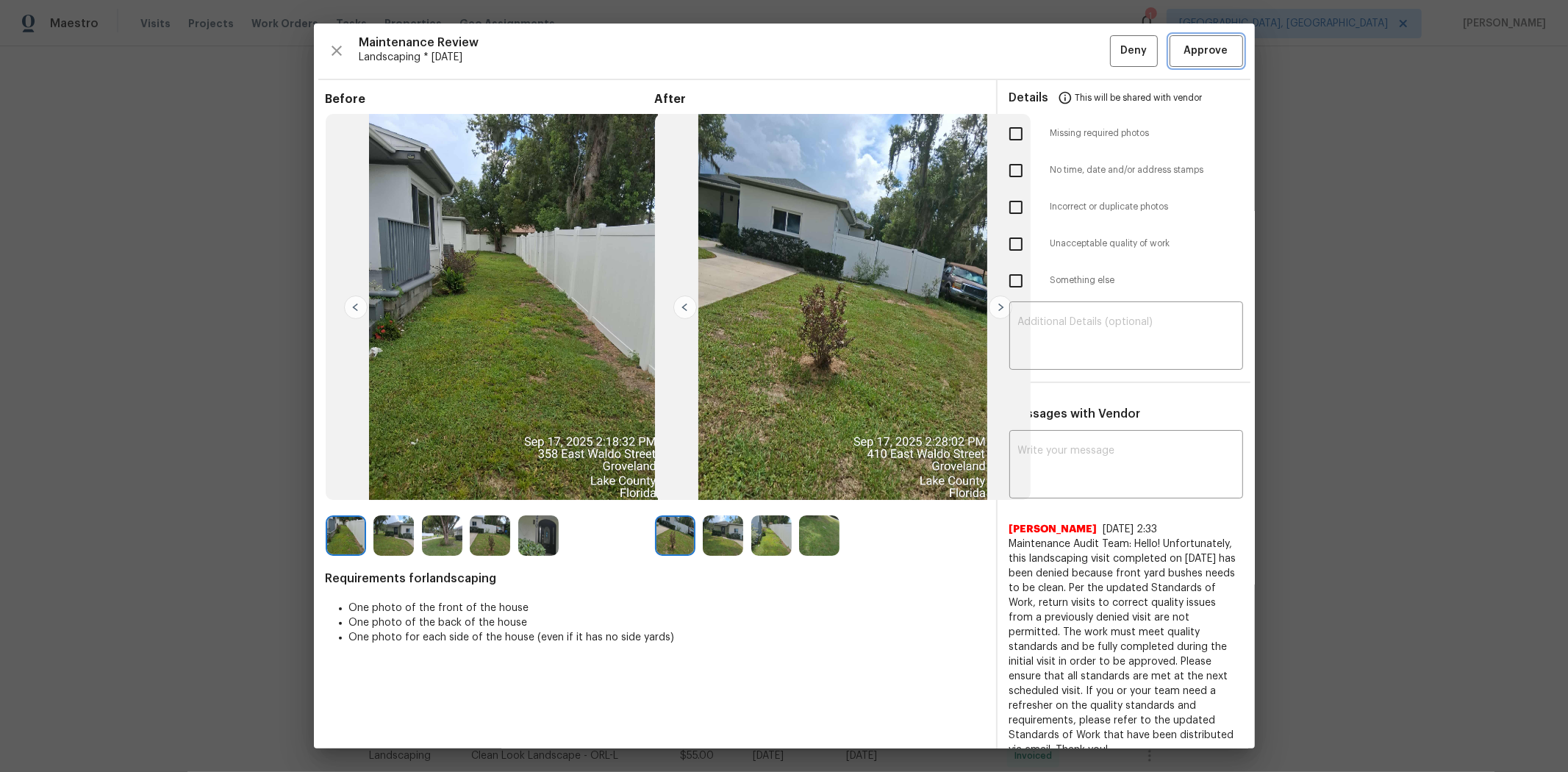
click at [1114, 55] on span "Approve" at bounding box center [1207, 51] width 44 height 18
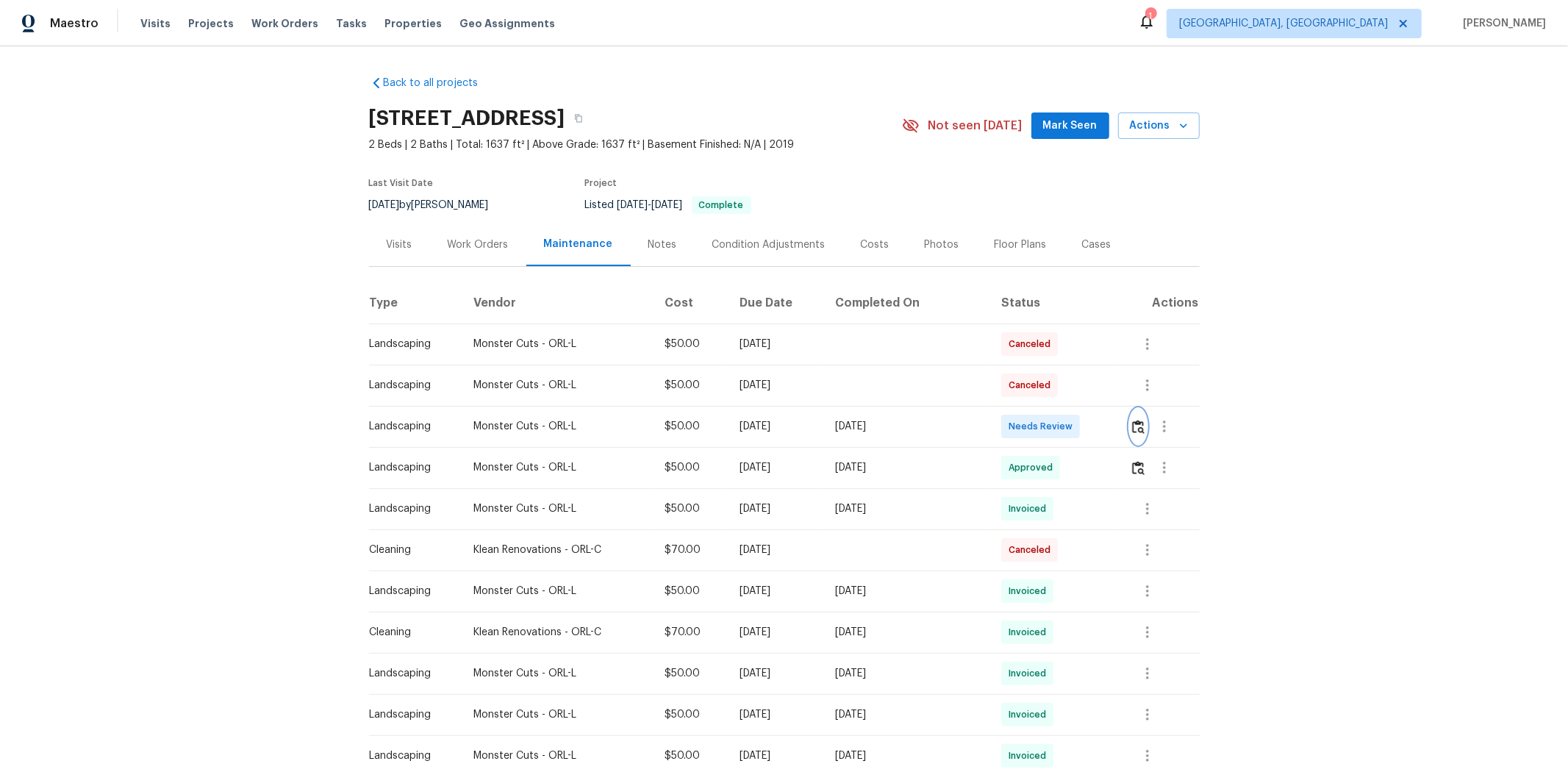
click at [1114, 427] on img "button" at bounding box center [1139, 426] width 13 height 14
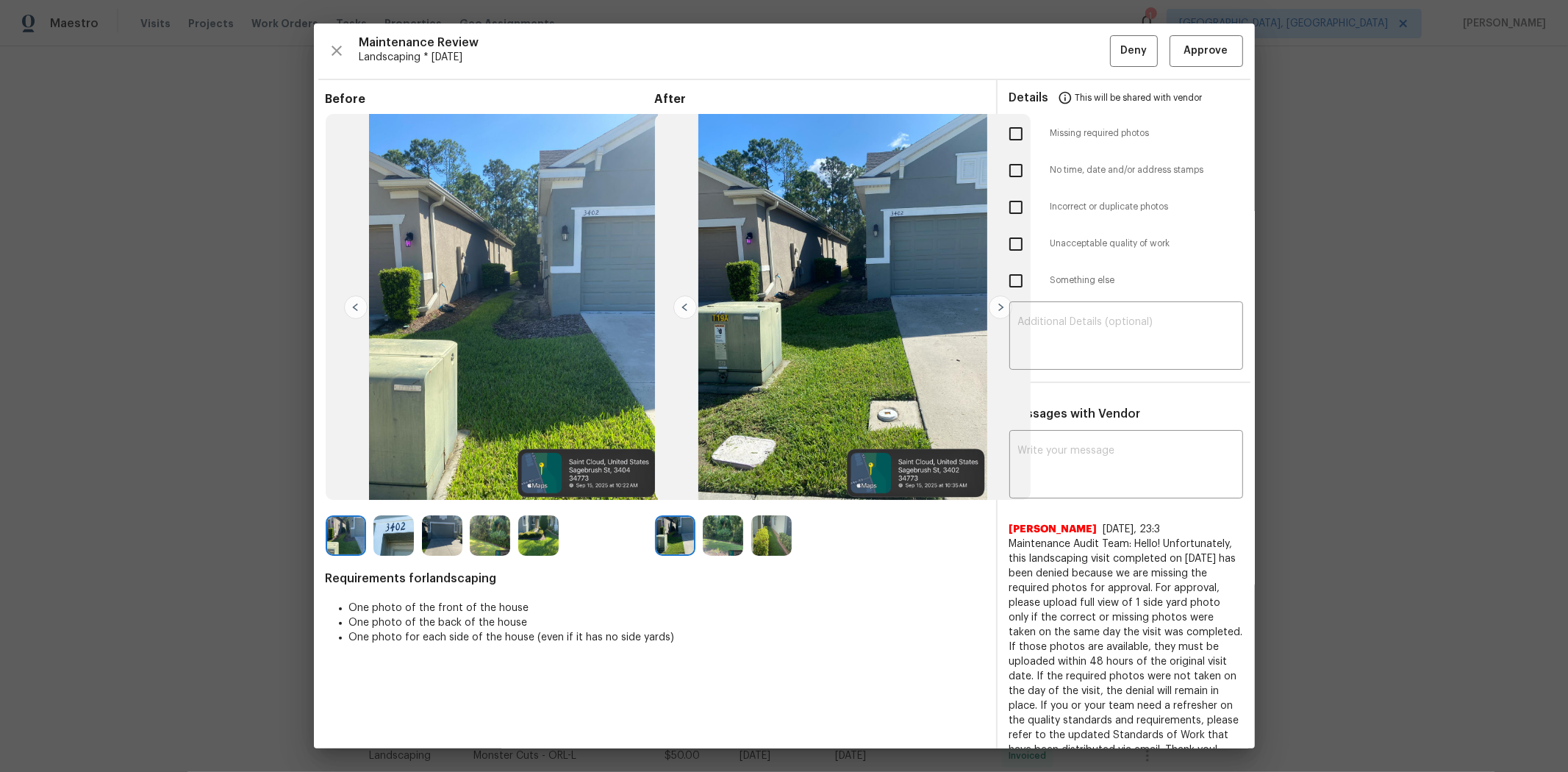
click at [1006, 134] on input "checkbox" at bounding box center [1016, 134] width 31 height 31
checkbox input "true"
click at [1106, 320] on textarea at bounding box center [1126, 337] width 216 height 41
paste textarea "Maintenance Audit Team: Hello! Unfortunately, this landscaping visit completed …"
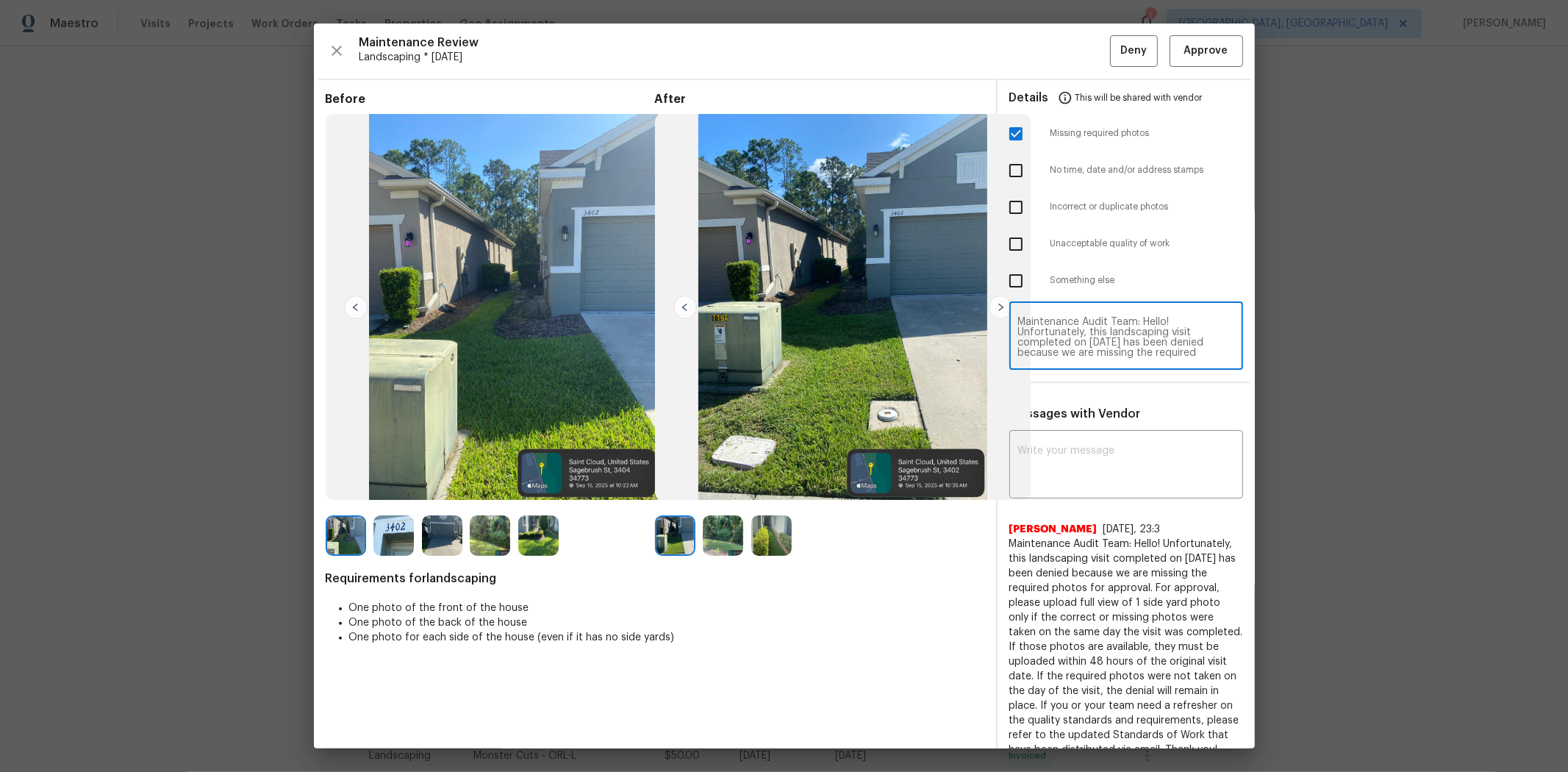
click at [1108, 341] on textarea "Maintenance Audit Team: Hello! Unfortunately, this landscaping visit completed …" at bounding box center [1126, 337] width 216 height 41
type textarea "Maintenance Audit Team: Hello! Unfortunately, this landscaping visit completed …"
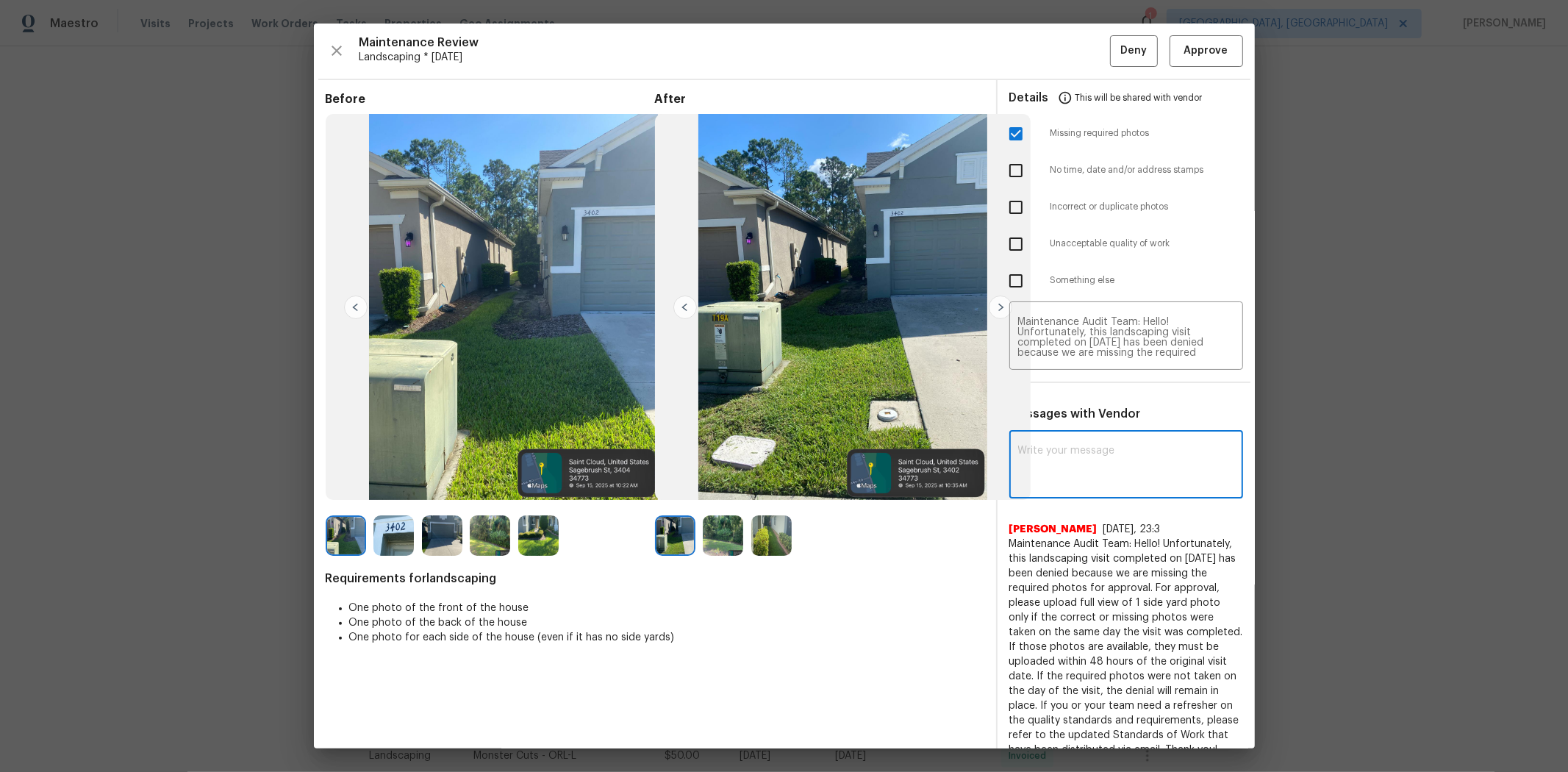
click at [1105, 454] on textarea at bounding box center [1126, 465] width 216 height 41
paste textarea "Maintenance Audit Team: Hello! Unfortunately, this landscaping visit completed …"
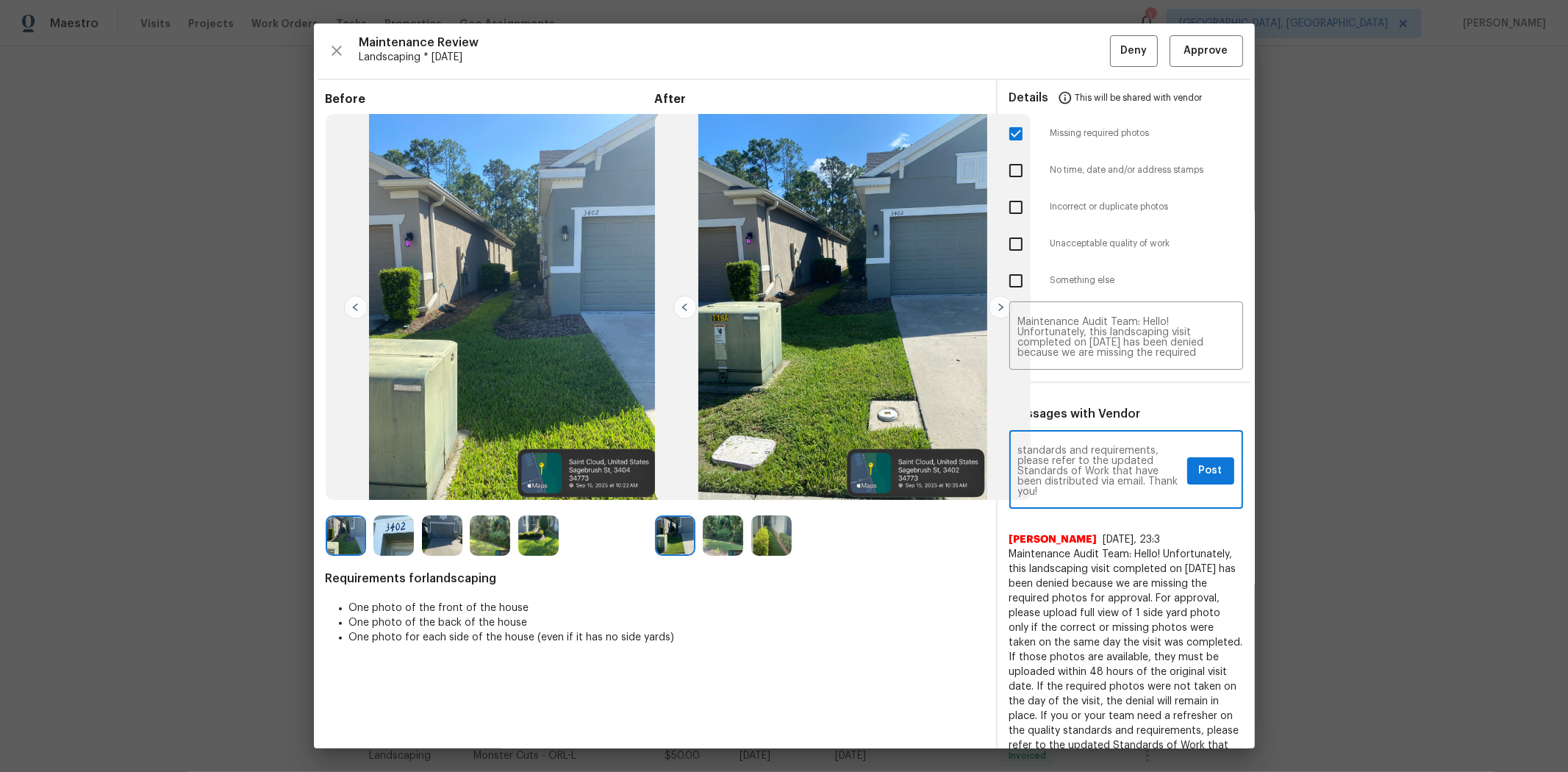
type textarea "Maintenance Audit Team: Hello! Unfortunately, this landscaping visit completed …"
click at [1114, 471] on span "Post" at bounding box center [1211, 471] width 24 height 18
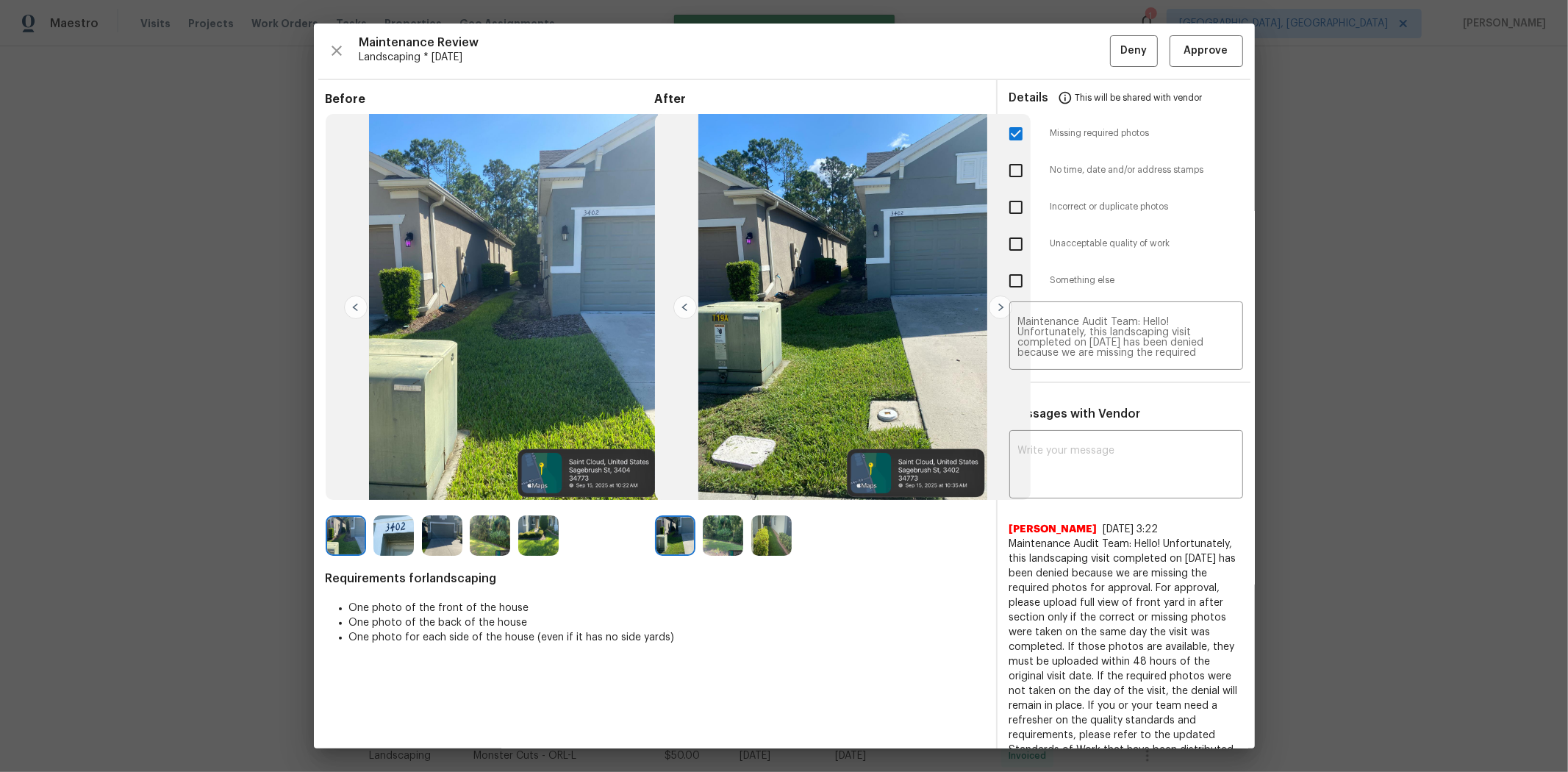
scroll to position [0, 0]
click at [1114, 54] on span "Deny" at bounding box center [1134, 51] width 26 height 18
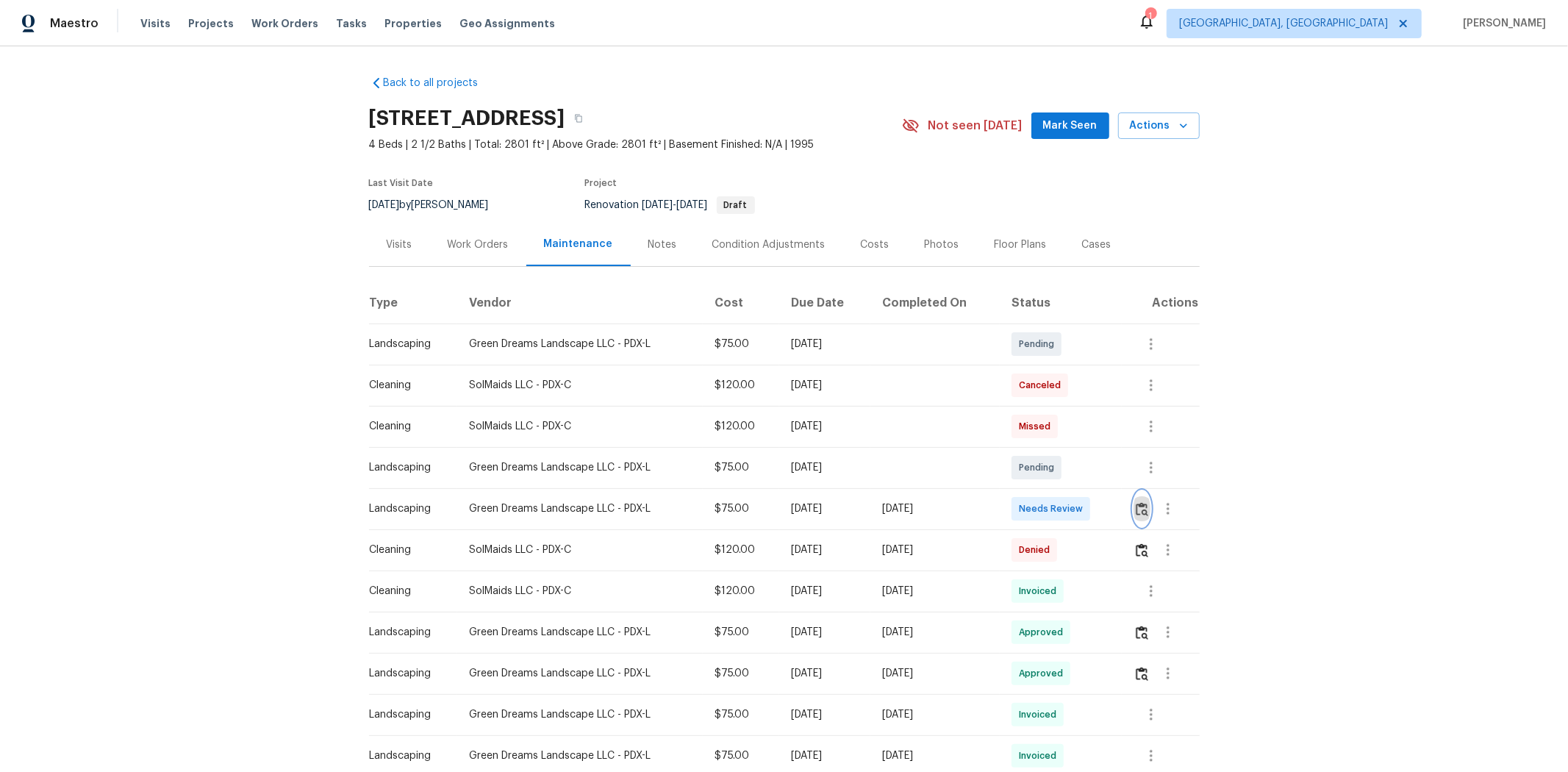
click at [1114, 507] on img "button" at bounding box center [1143, 508] width 13 height 14
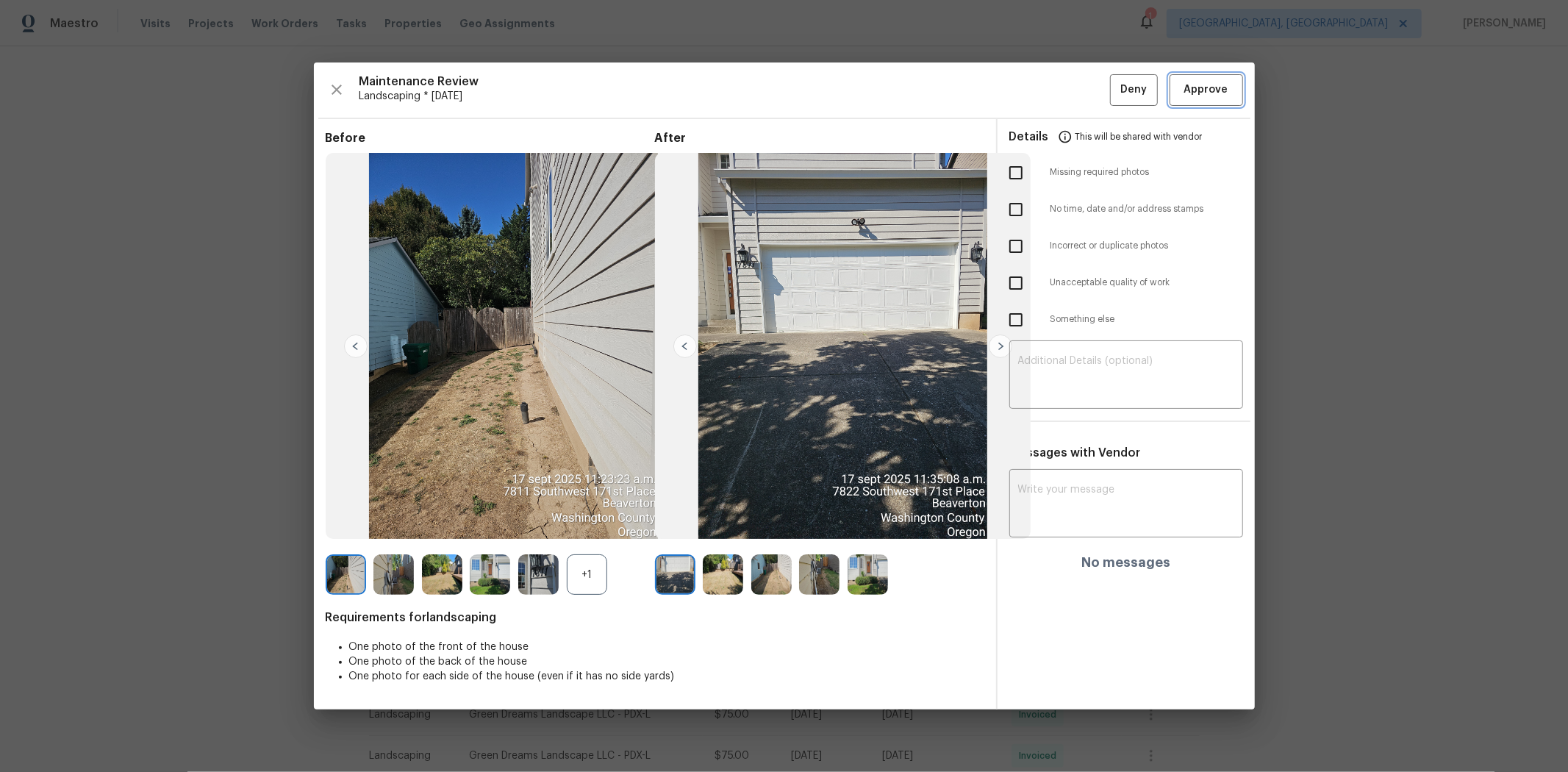
click at [1114, 87] on span "Approve" at bounding box center [1207, 90] width 44 height 18
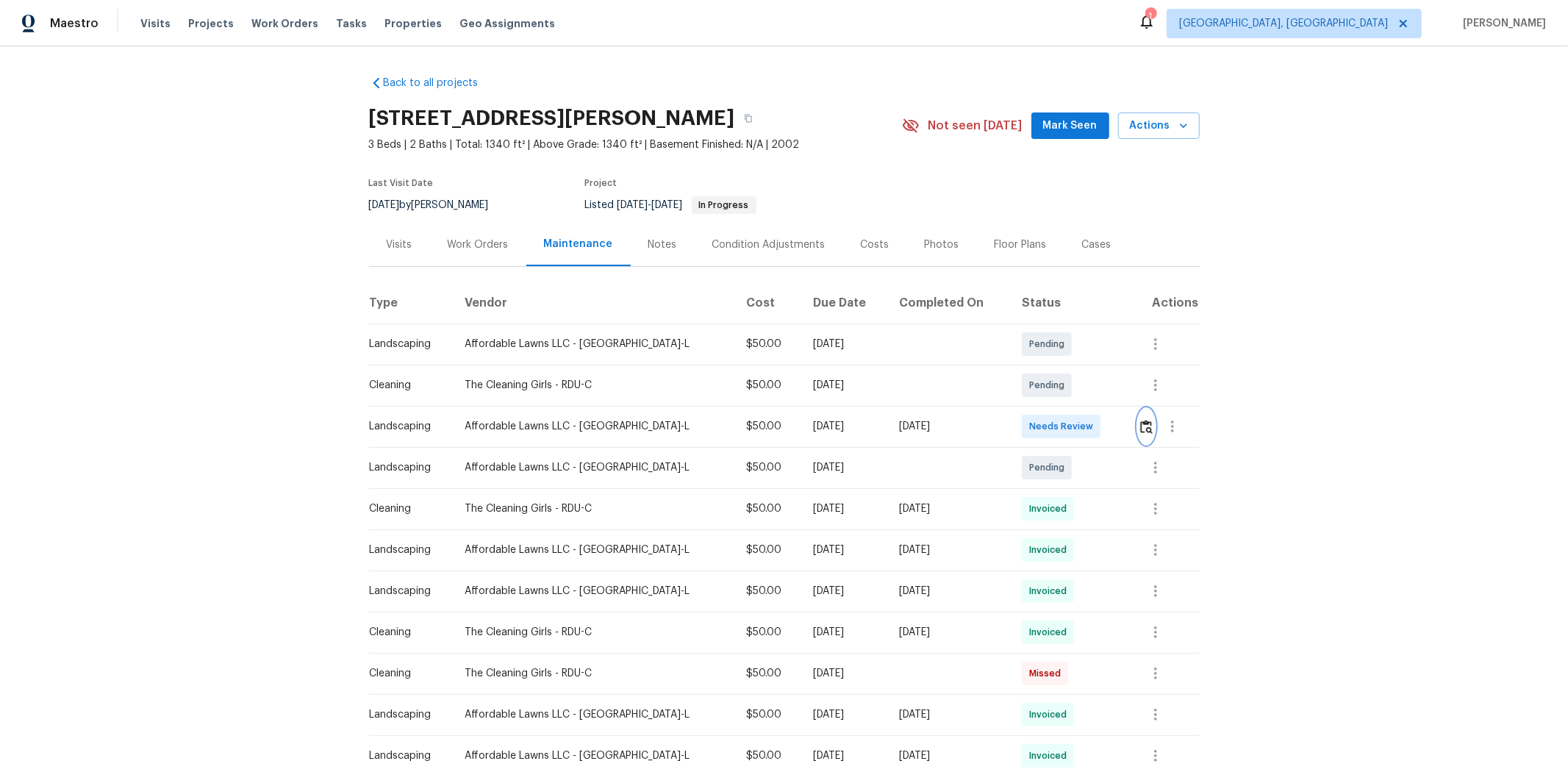
click at [1114, 431] on img "button" at bounding box center [1147, 426] width 13 height 14
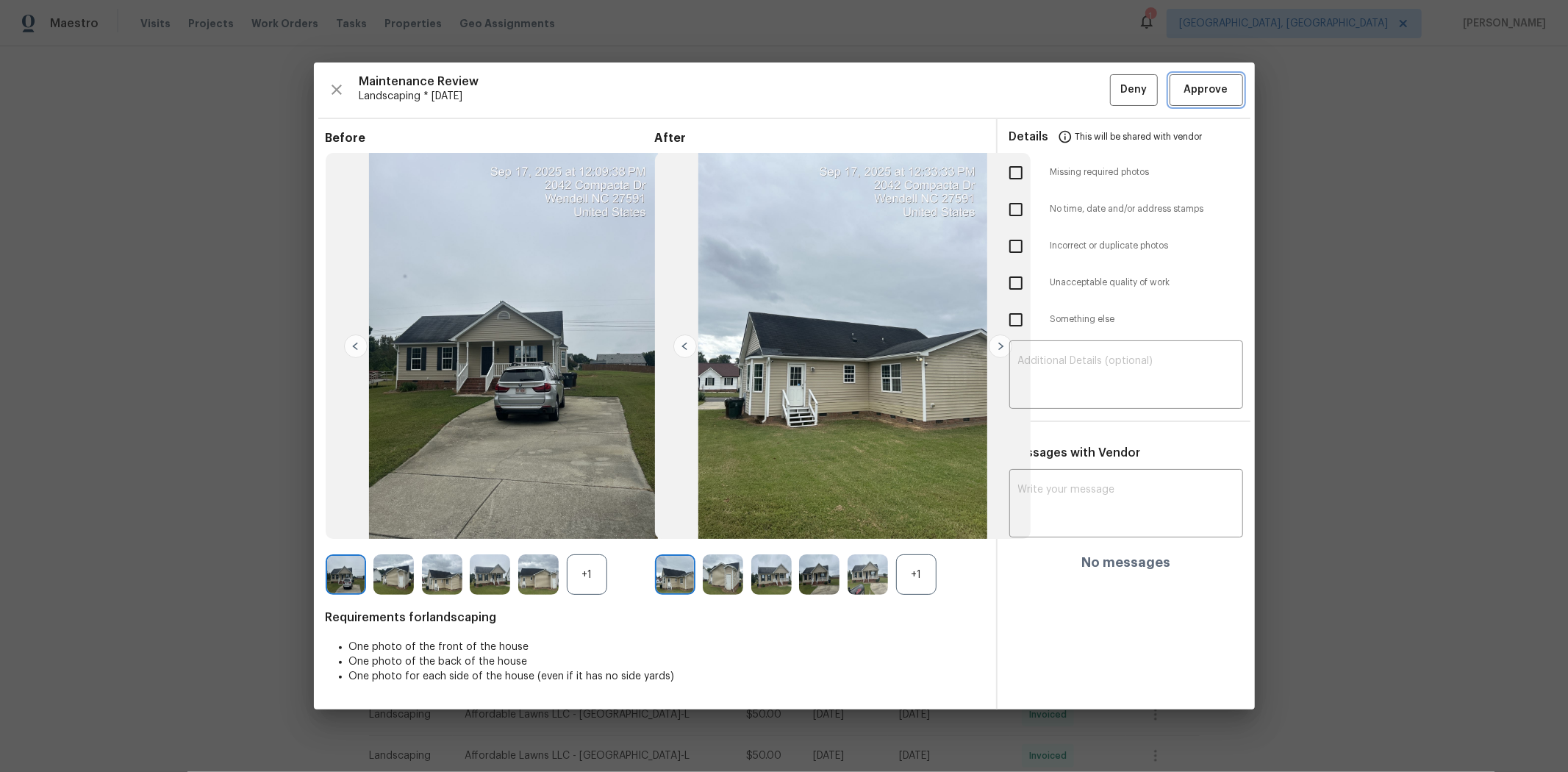
click at [1114, 93] on span "Approve" at bounding box center [1207, 90] width 44 height 18
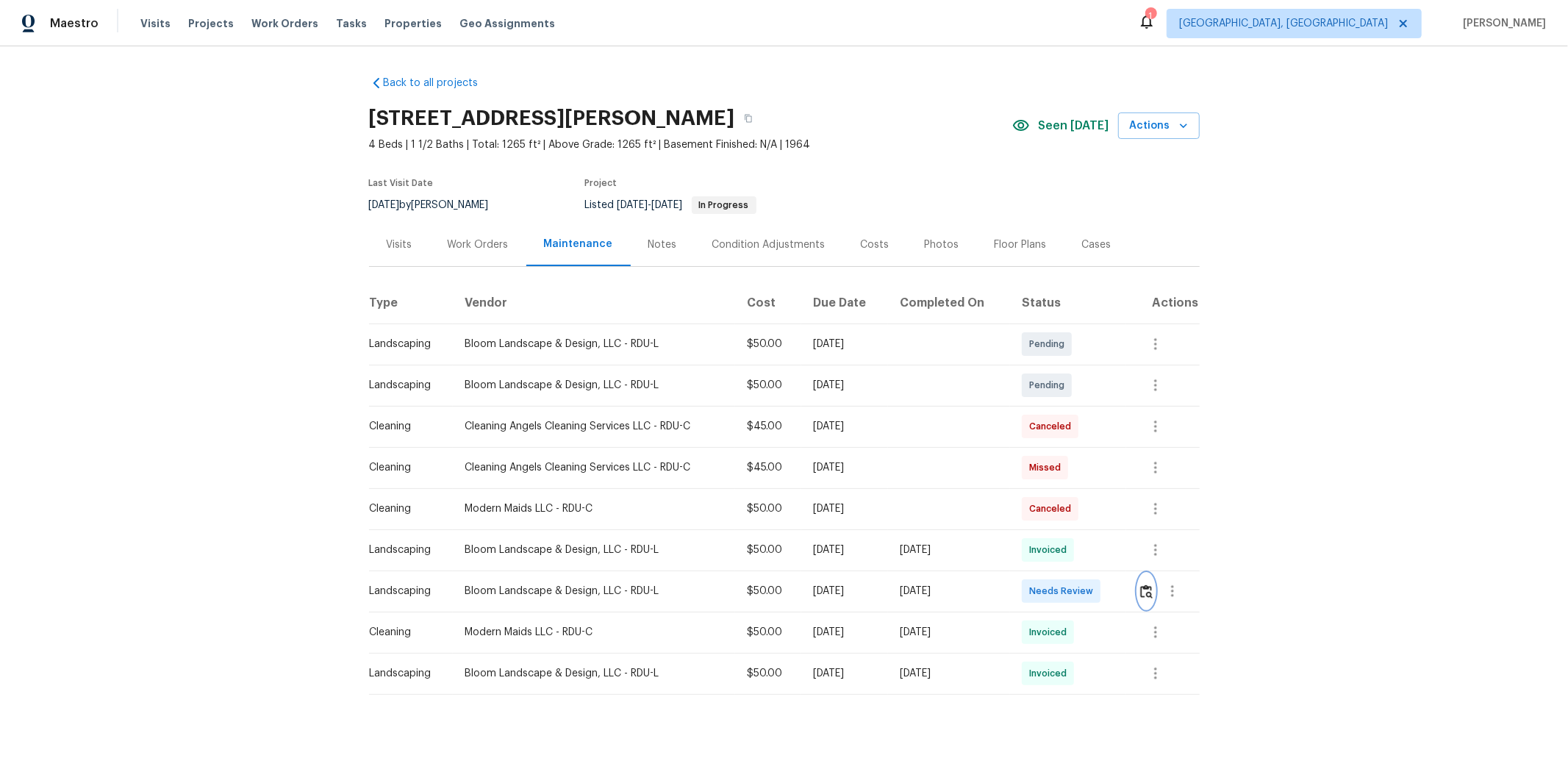
click at [1114, 516] on img "button" at bounding box center [1147, 590] width 13 height 14
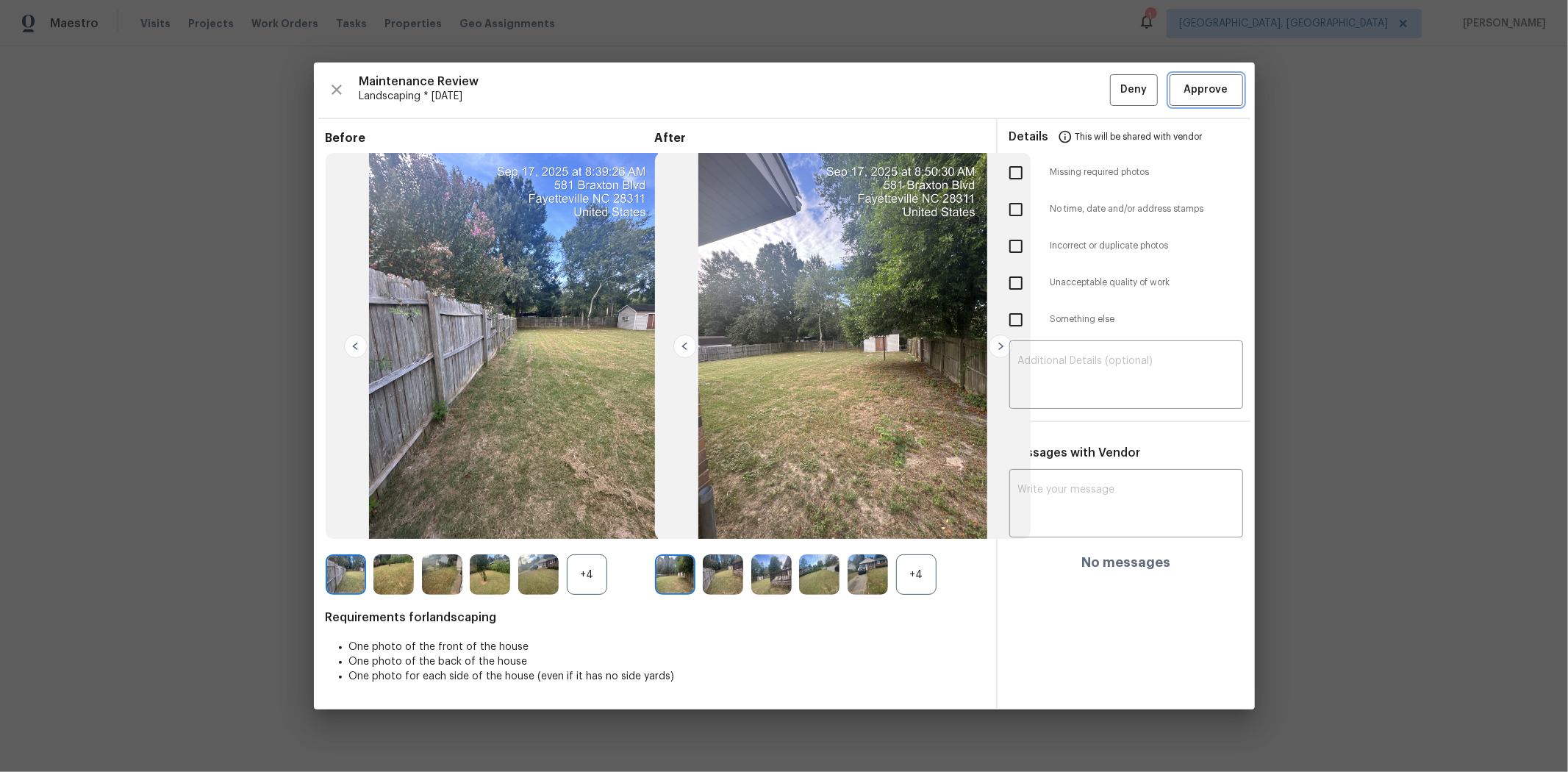
click at [1114, 100] on button "Approve" at bounding box center [1207, 89] width 74 height 32
